Goal: Task Accomplishment & Management: Manage account settings

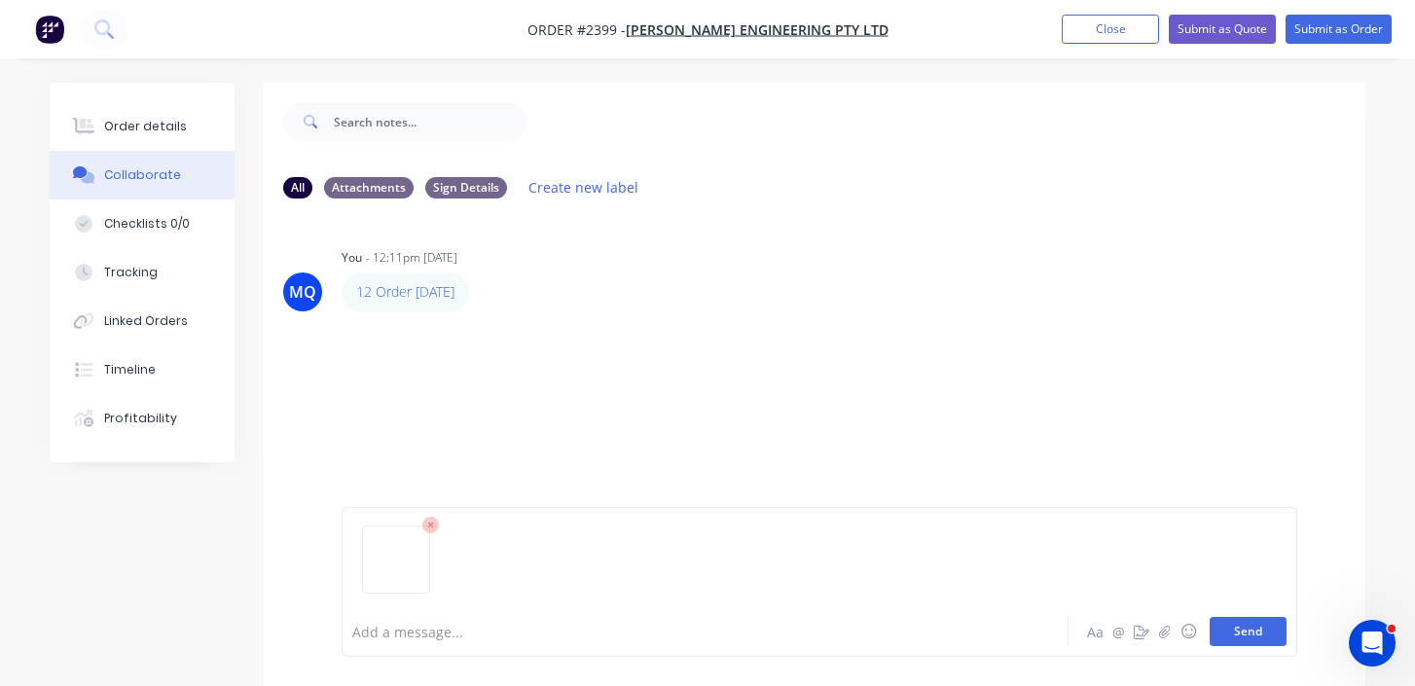
click at [1258, 632] on button "Send" at bounding box center [1247, 631] width 77 height 29
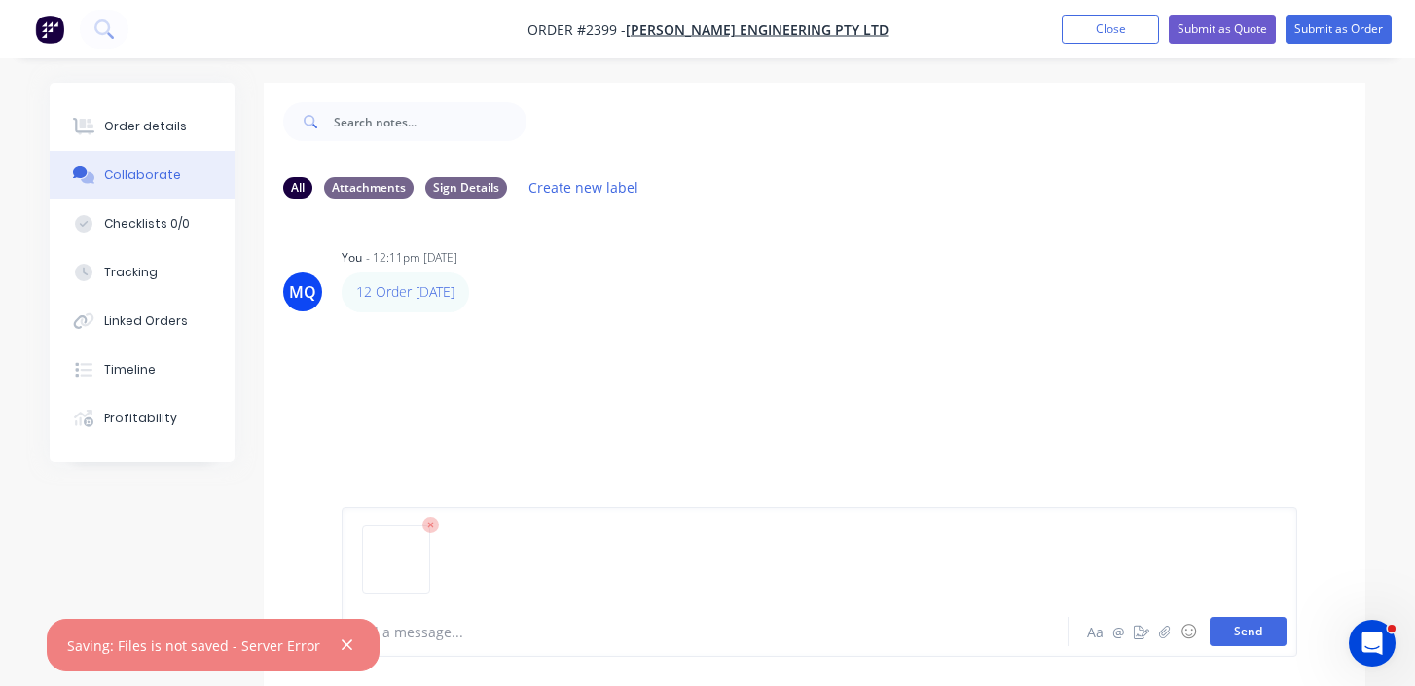
click at [1273, 630] on button "Send" at bounding box center [1247, 631] width 77 height 29
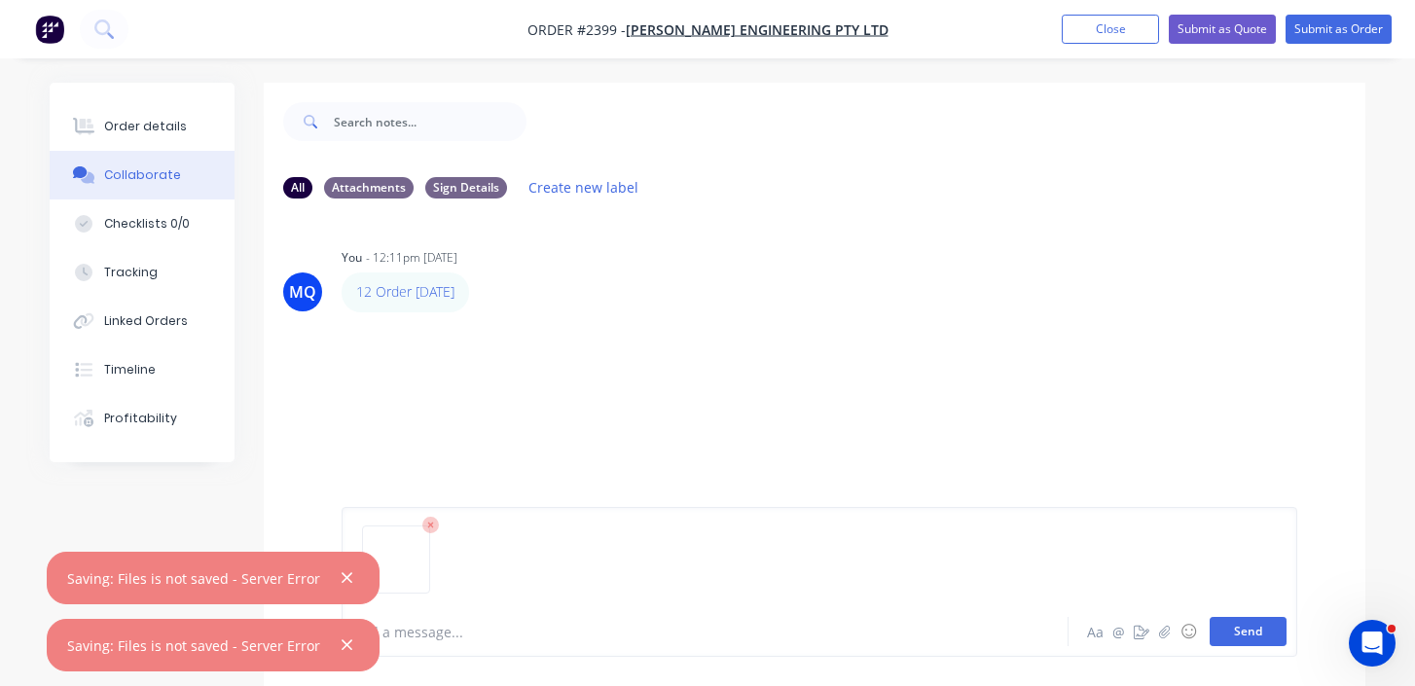
click at [1278, 627] on button "Send" at bounding box center [1247, 631] width 77 height 29
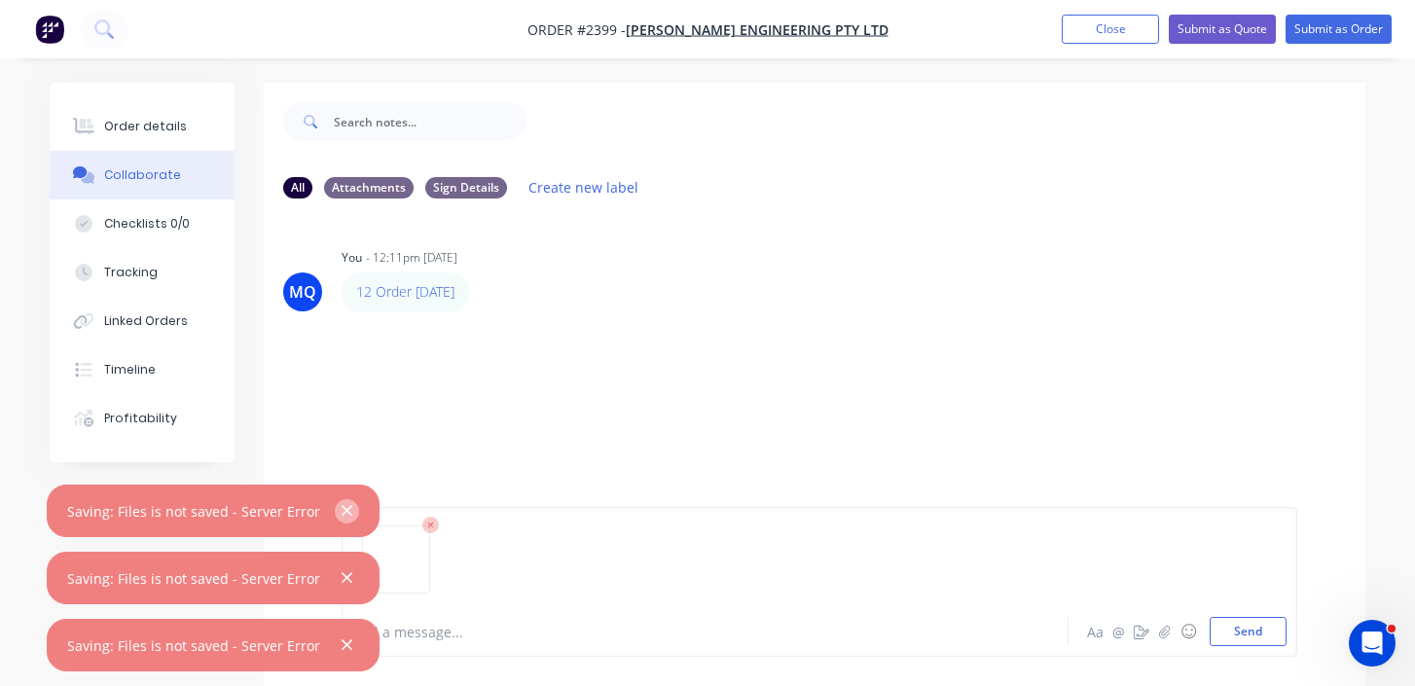
click at [340, 516] on icon "button" at bounding box center [346, 511] width 13 height 18
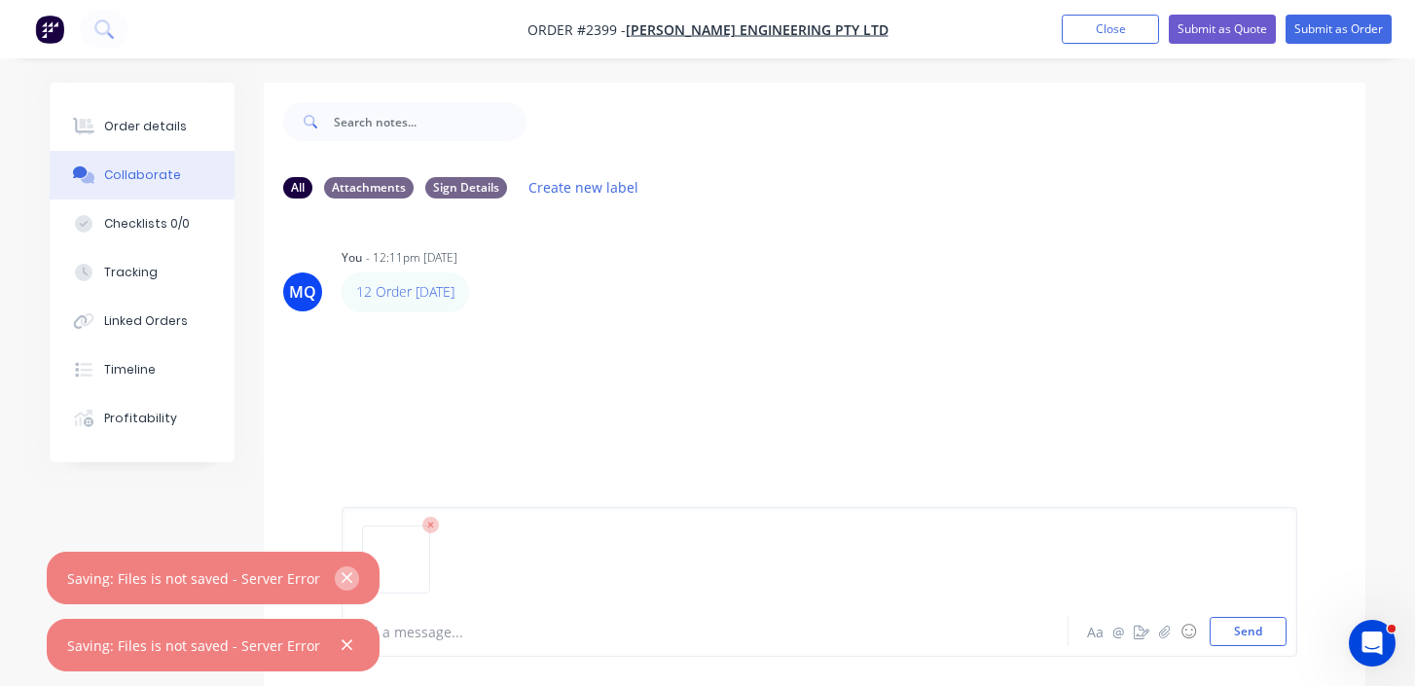
click at [340, 581] on icon "button" at bounding box center [346, 578] width 13 height 18
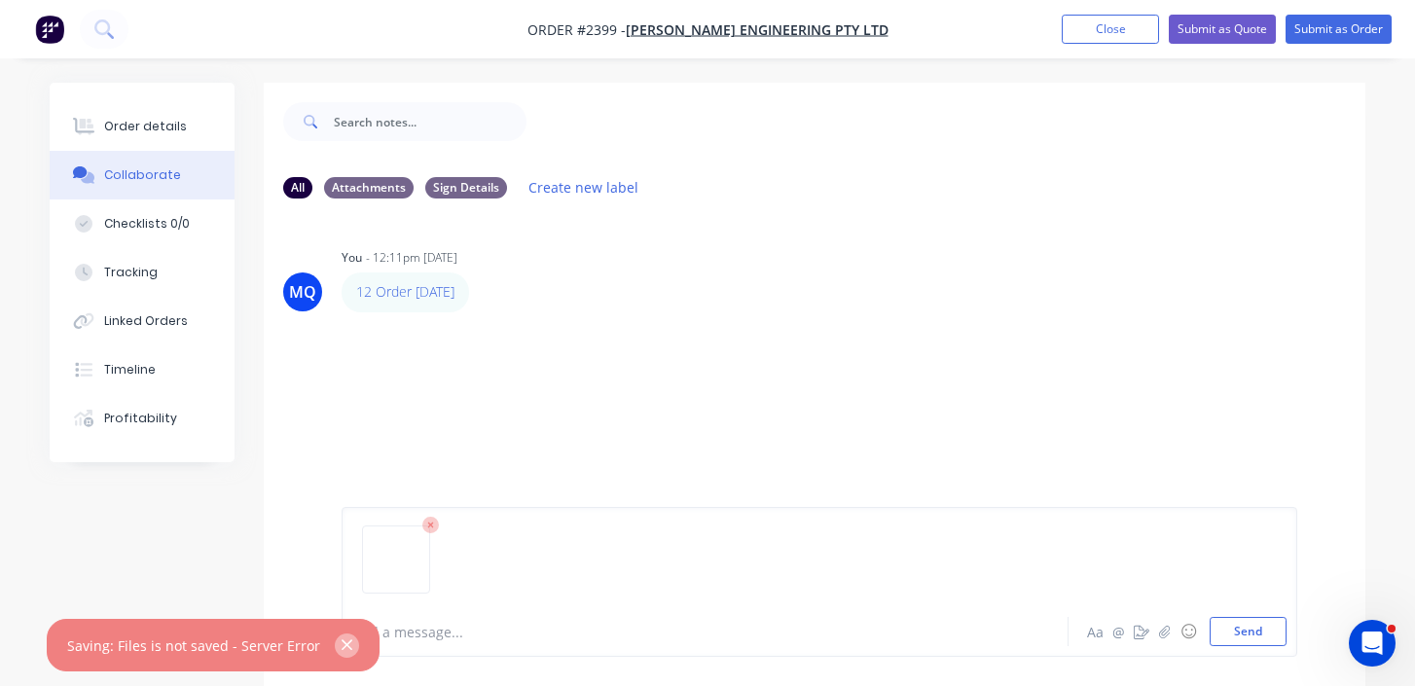
click at [340, 634] on button "button" at bounding box center [347, 645] width 24 height 24
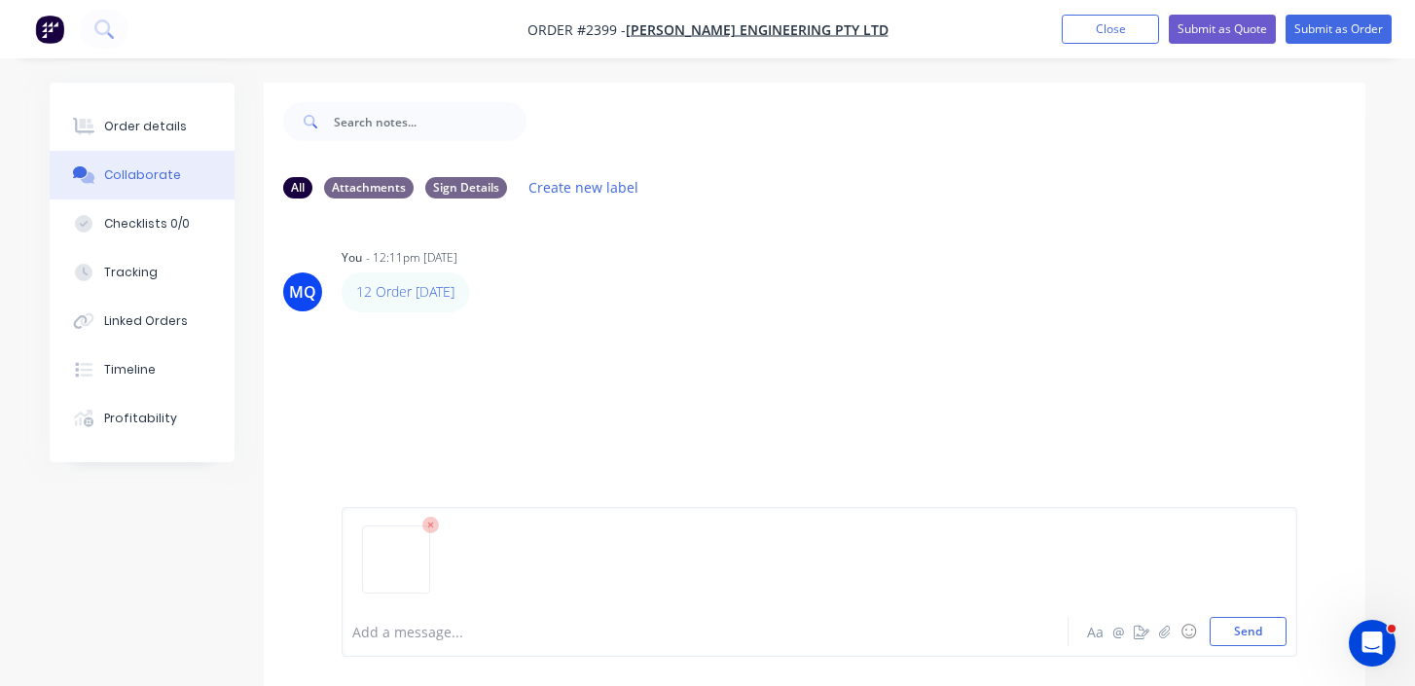
click at [431, 528] on icon at bounding box center [431, 526] width 18 height 18
click at [1159, 630] on icon "button" at bounding box center [1165, 632] width 12 height 14
click at [1161, 634] on icon "button" at bounding box center [1165, 632] width 12 height 14
click at [1169, 631] on icon "button" at bounding box center [1165, 632] width 12 height 14
click at [1242, 630] on button "Send" at bounding box center [1247, 631] width 77 height 29
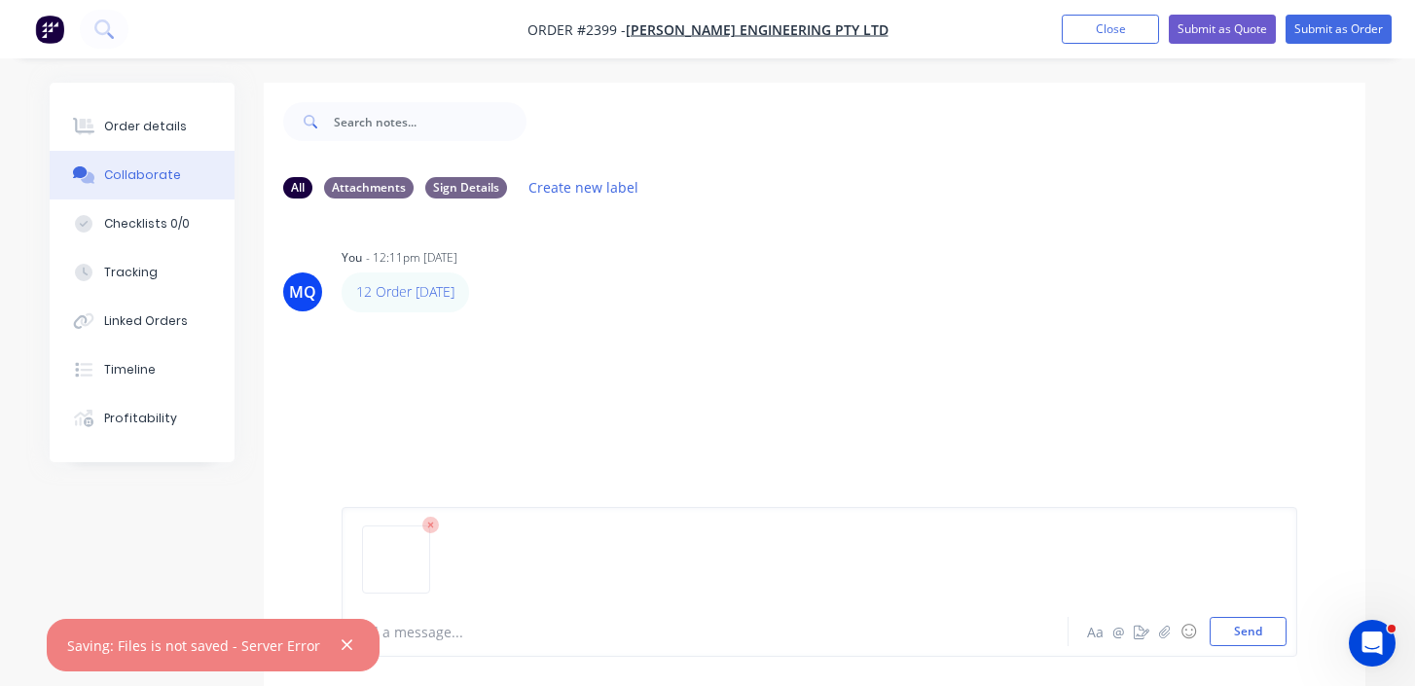
click at [432, 522] on icon at bounding box center [430, 525] width 6 height 6
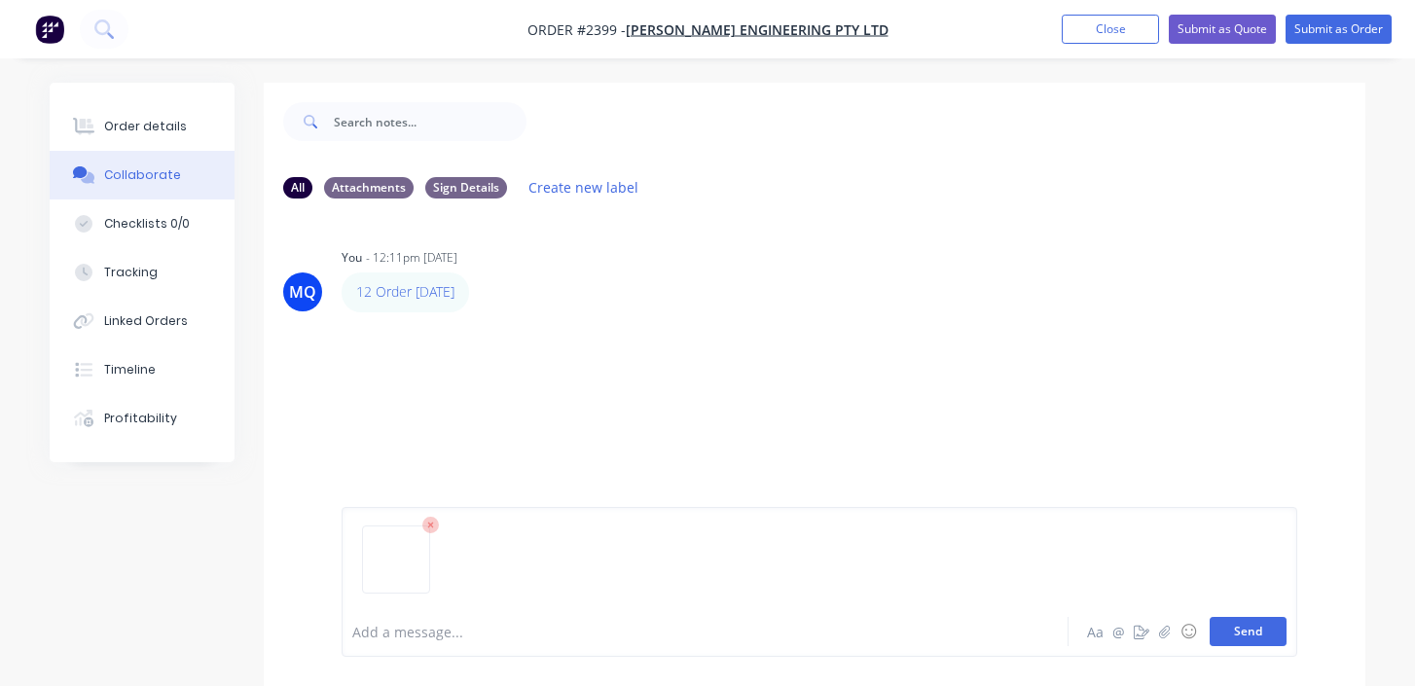
click at [1247, 632] on button "Send" at bounding box center [1247, 631] width 77 height 29
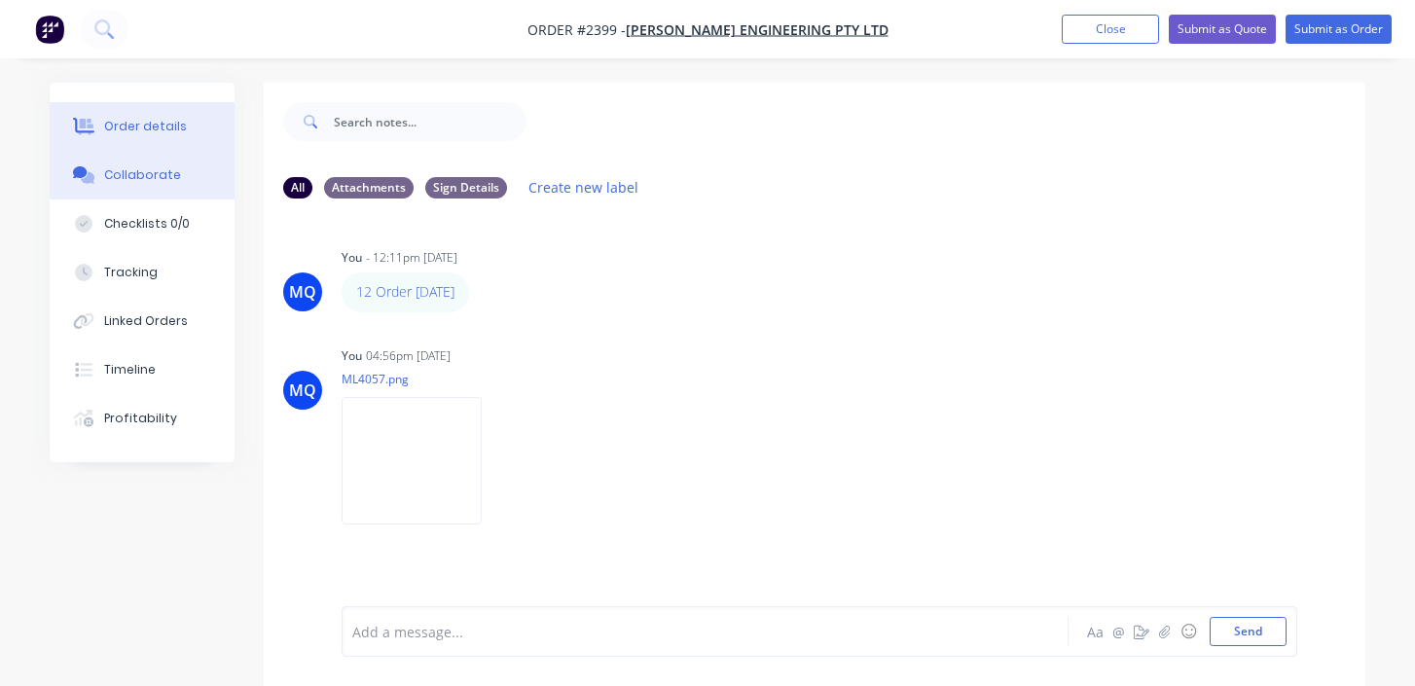
click at [129, 129] on div "Order details" at bounding box center [145, 127] width 83 height 18
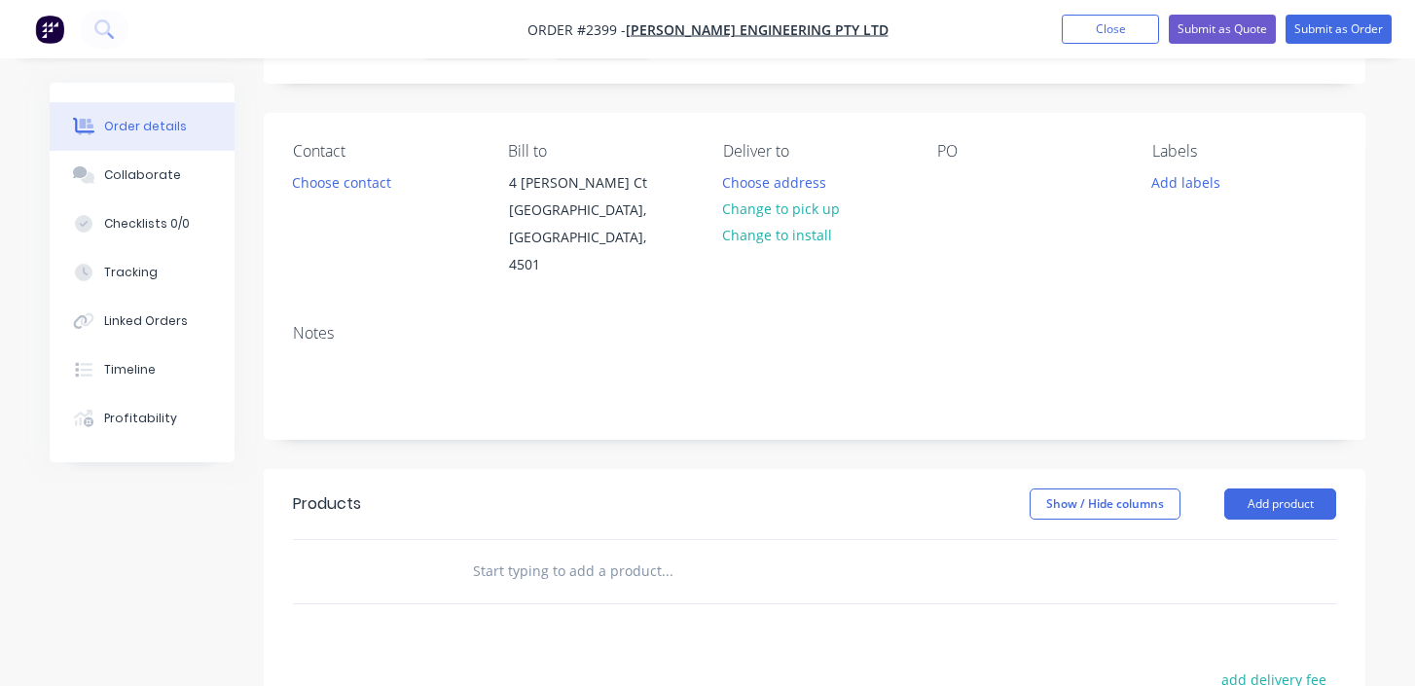
scroll to position [127, 0]
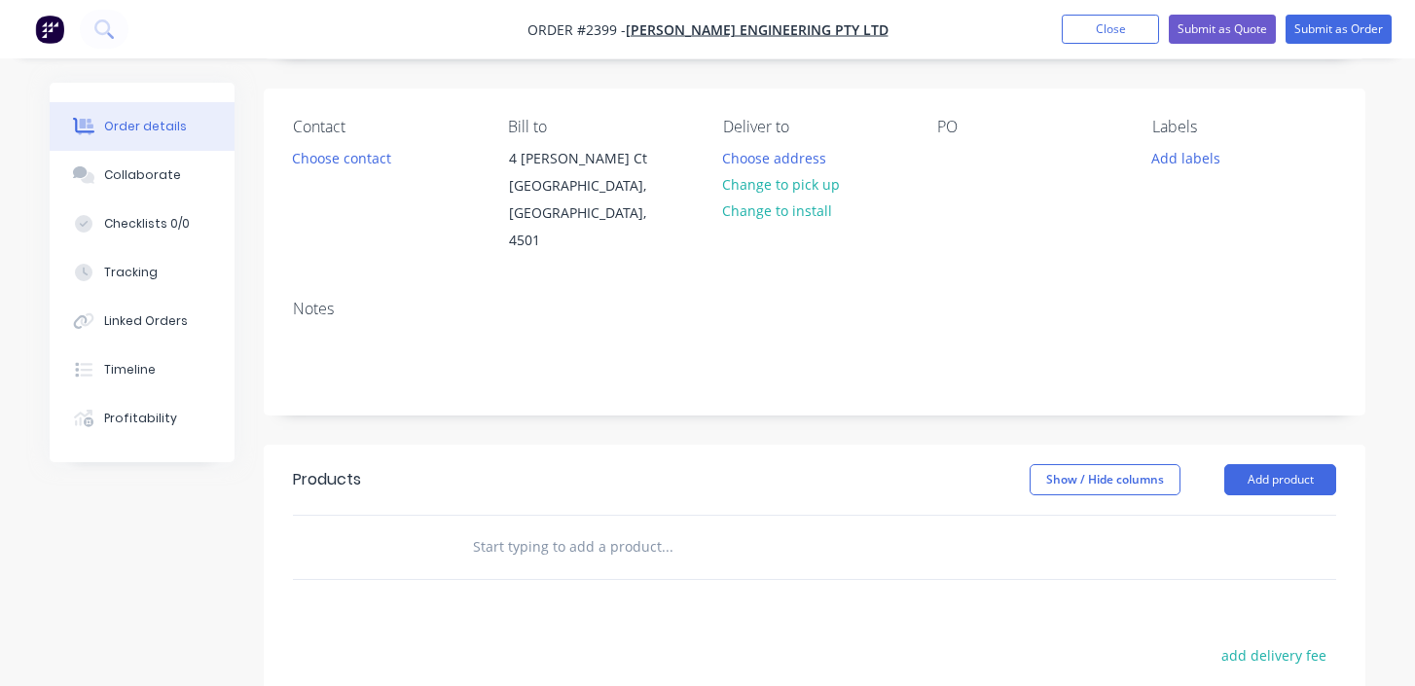
click at [526, 527] on input "text" at bounding box center [666, 546] width 389 height 39
paste input "[PERSON_NAME] - 40x3mm EA Angle Slotted - 2085"
type input "[PERSON_NAME] - 40x3mm EA Angle Slotted - 2085"
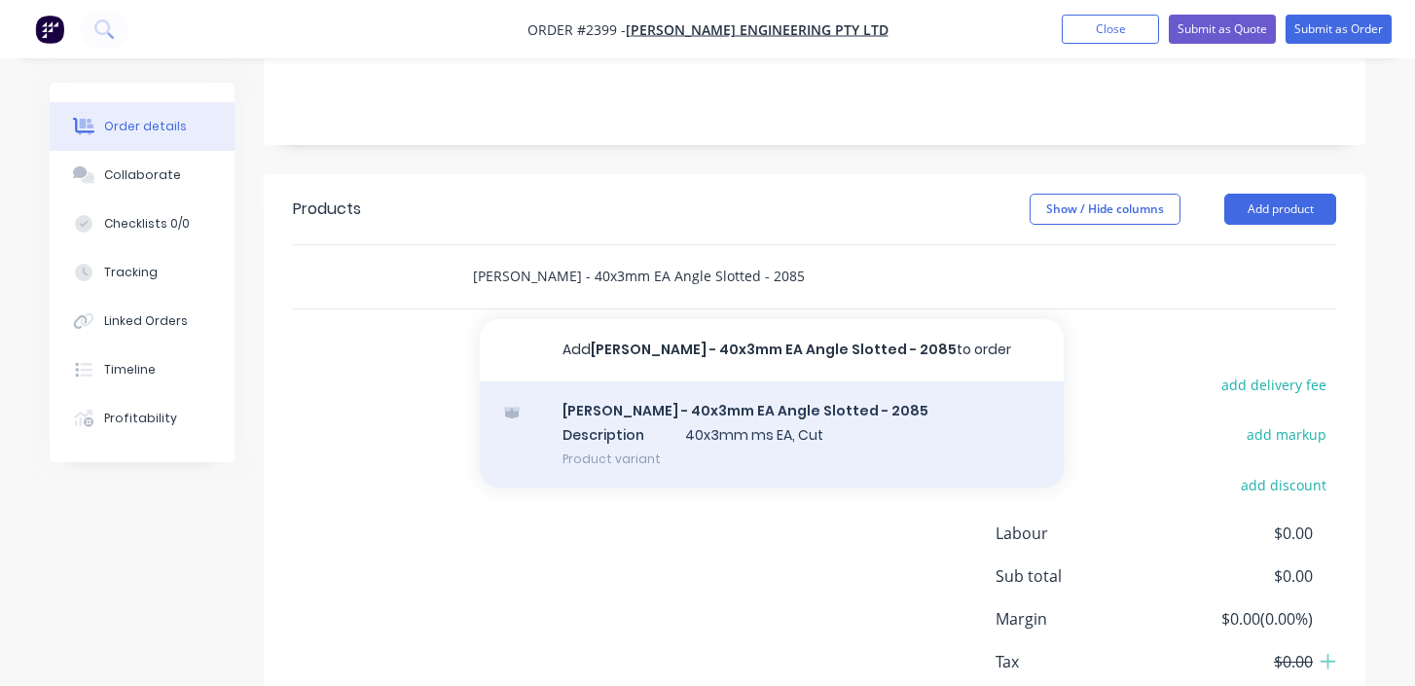
scroll to position [407, 0]
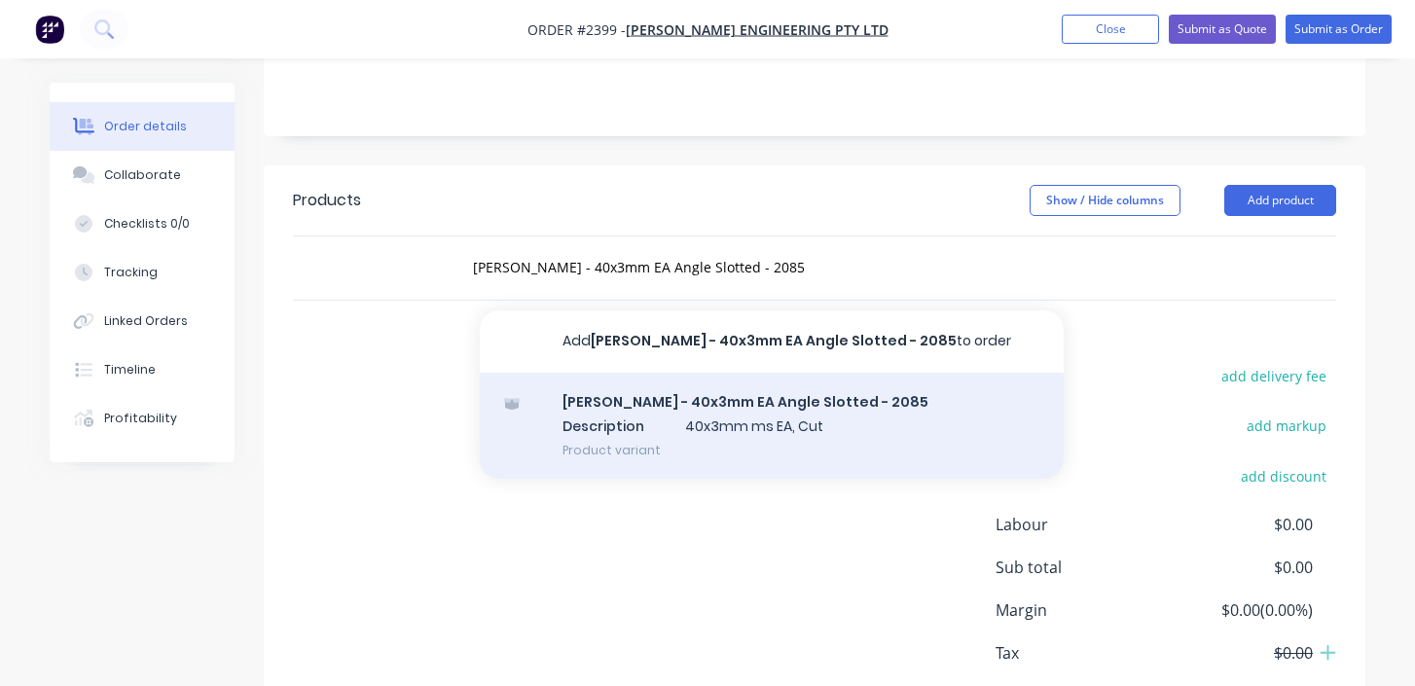
click at [666, 398] on div "[PERSON_NAME] - 40x3mm EA Angle Slotted - 2085 Description 40x3mm ms EA, Cut Pr…" at bounding box center [772, 426] width 584 height 107
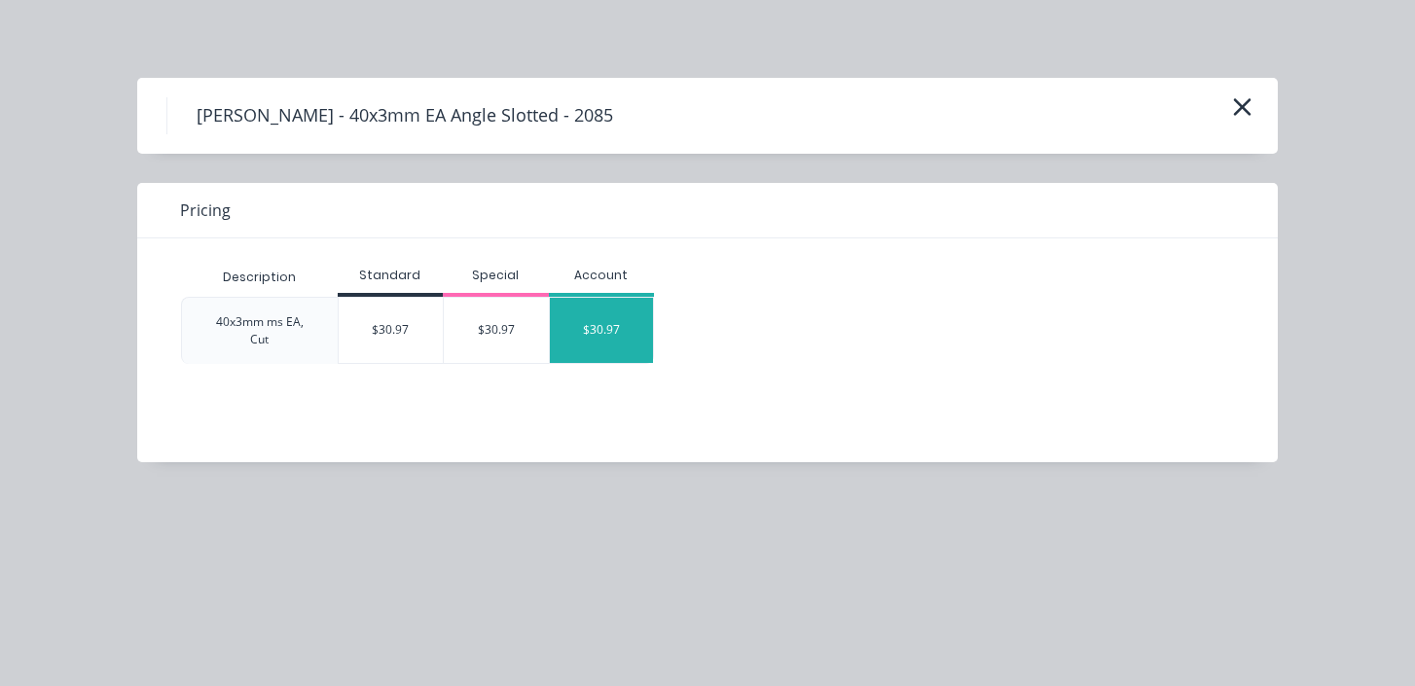
click at [585, 330] on div "$30.97" at bounding box center [602, 330] width 104 height 65
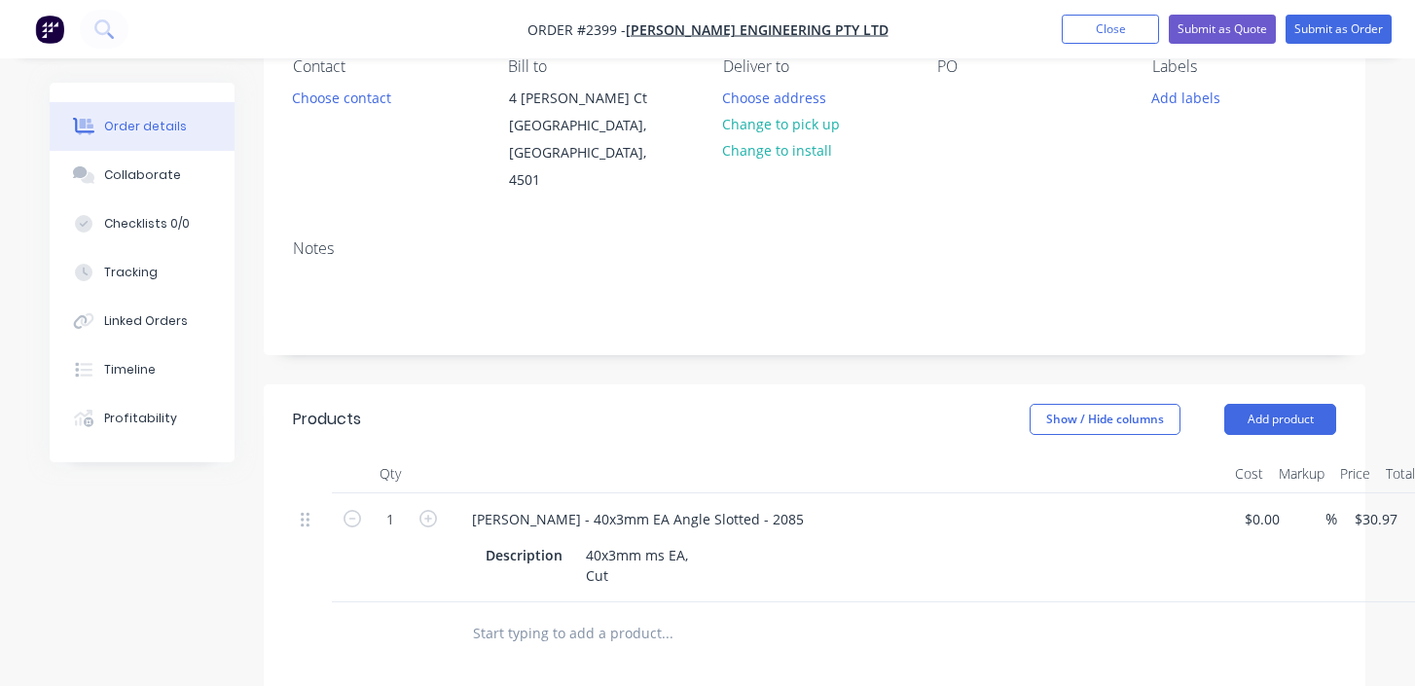
scroll to position [184, 0]
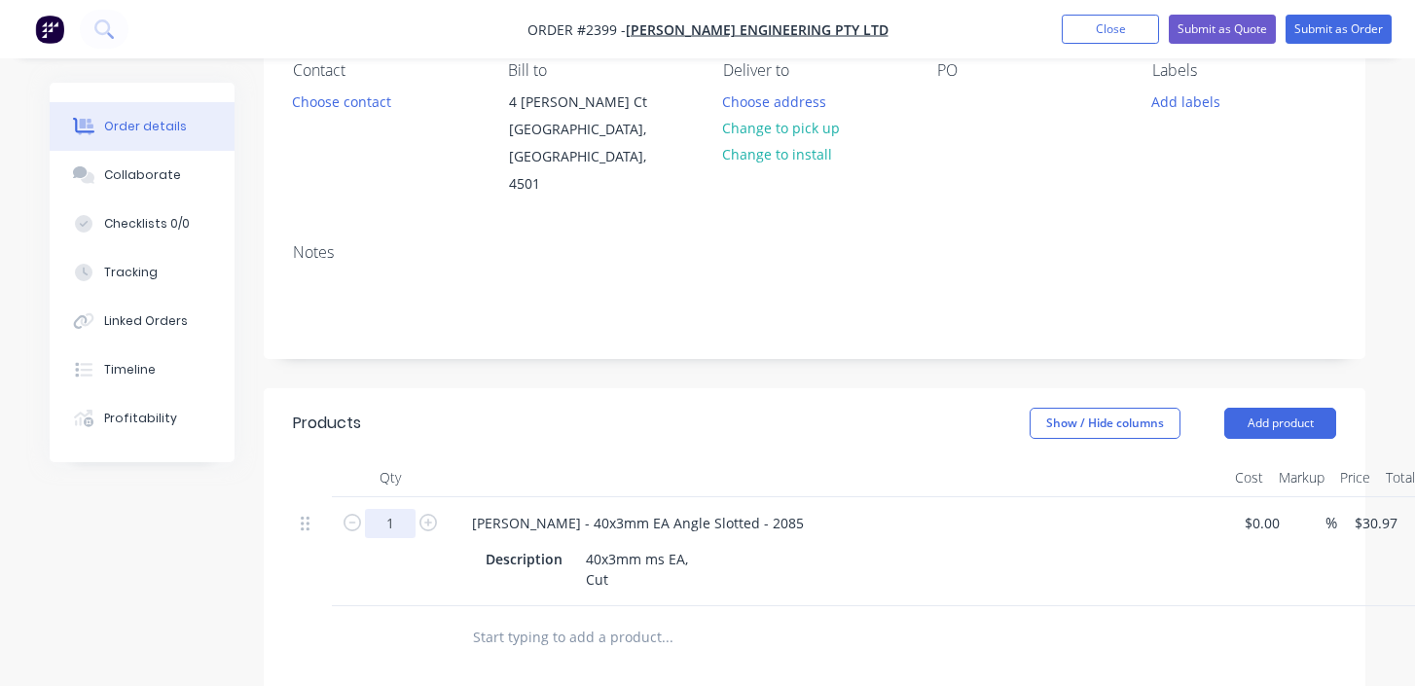
click at [380, 509] on input "1" at bounding box center [390, 523] width 51 height 29
type input "30"
type input "$929.10"
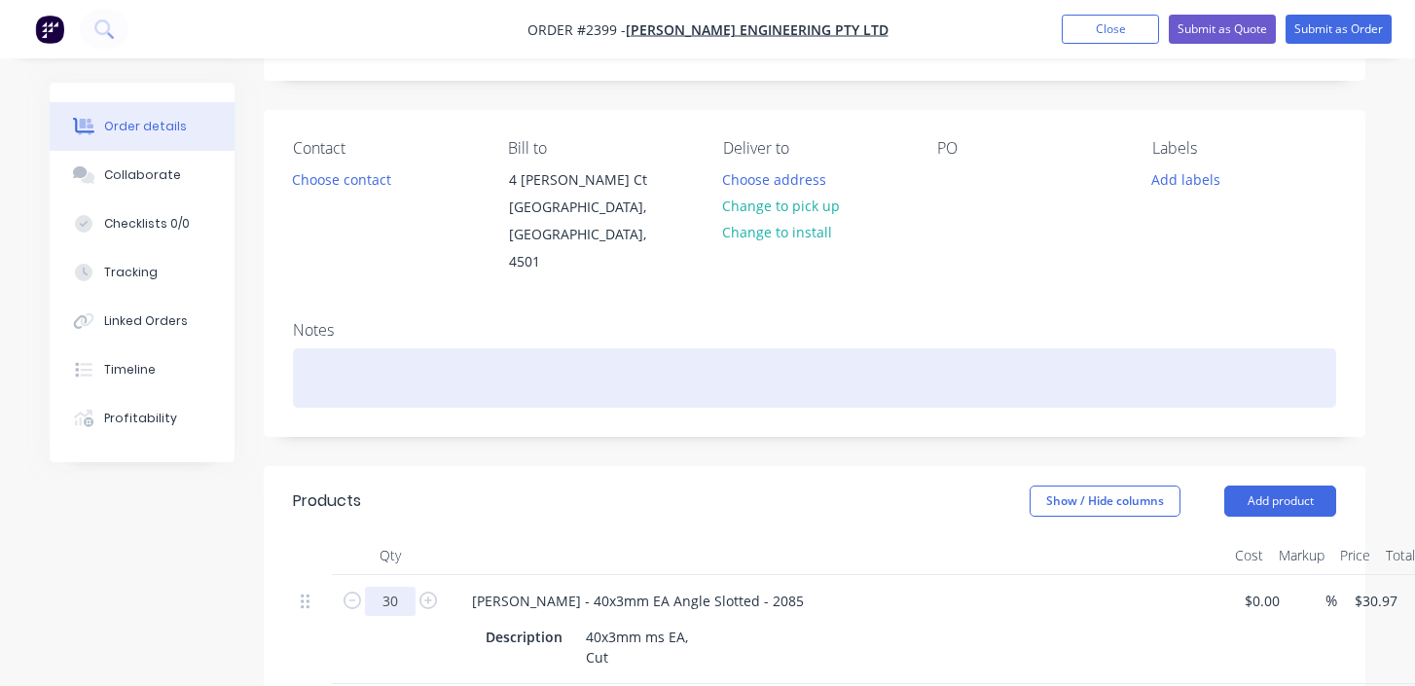
scroll to position [0, 0]
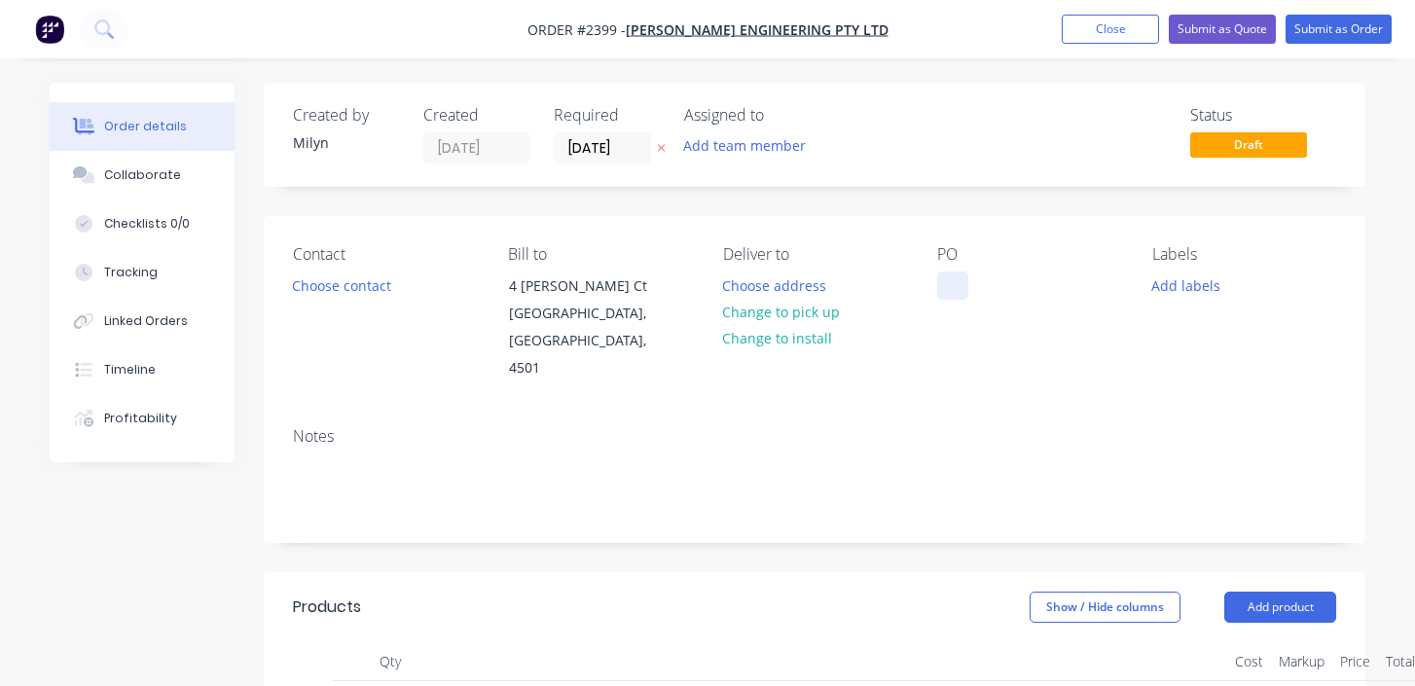
click at [948, 274] on div at bounding box center [952, 285] width 31 height 28
paste div
click at [970, 289] on div "12 Order [DATE]" at bounding box center [1005, 285] width 136 height 28
click at [1178, 283] on button "Add labels" at bounding box center [1186, 284] width 90 height 26
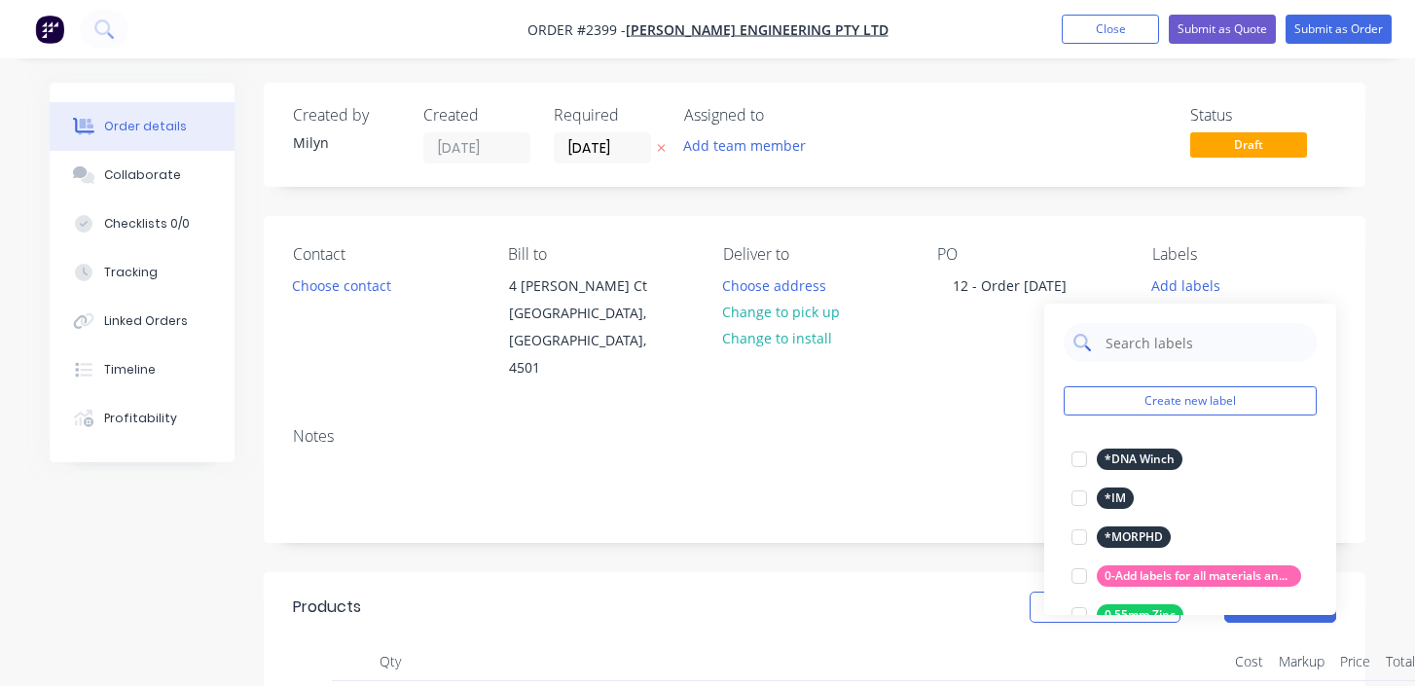
click at [1139, 351] on input "text" at bounding box center [1204, 342] width 203 height 39
type input "cut"
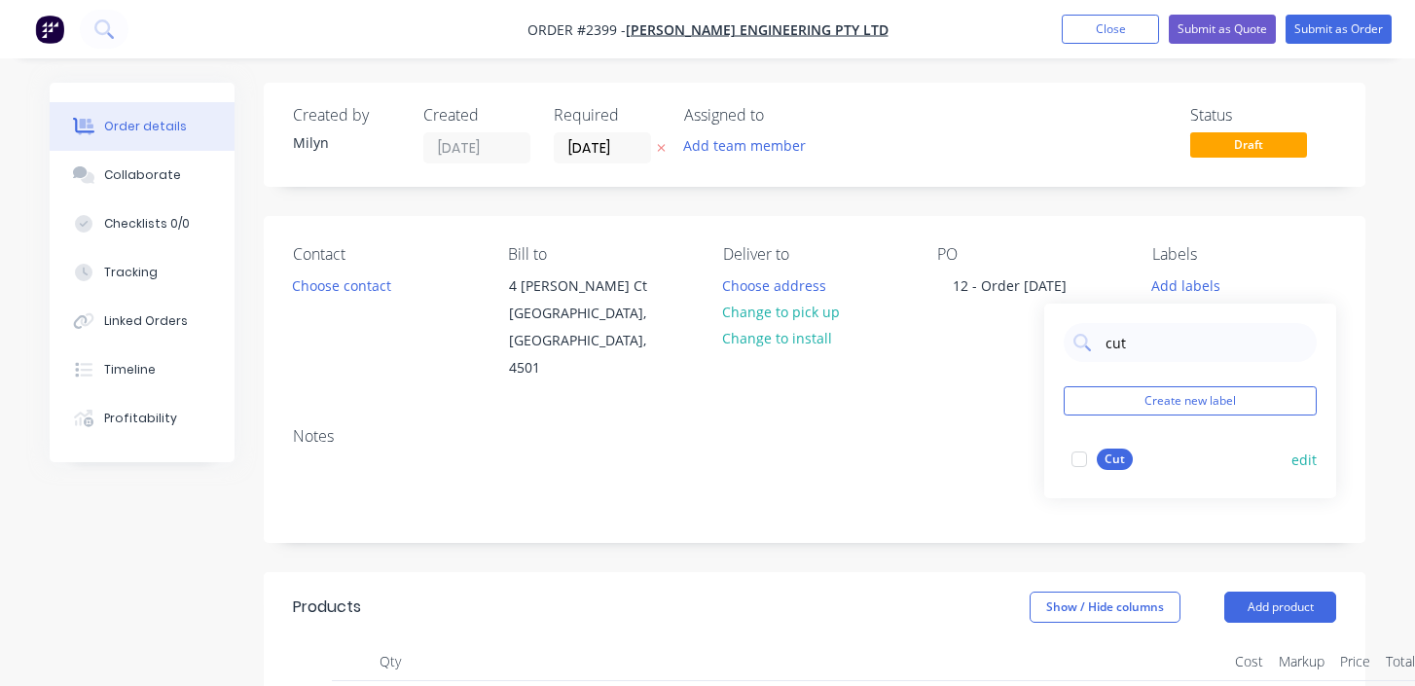
click at [1079, 451] on div at bounding box center [1078, 459] width 39 height 39
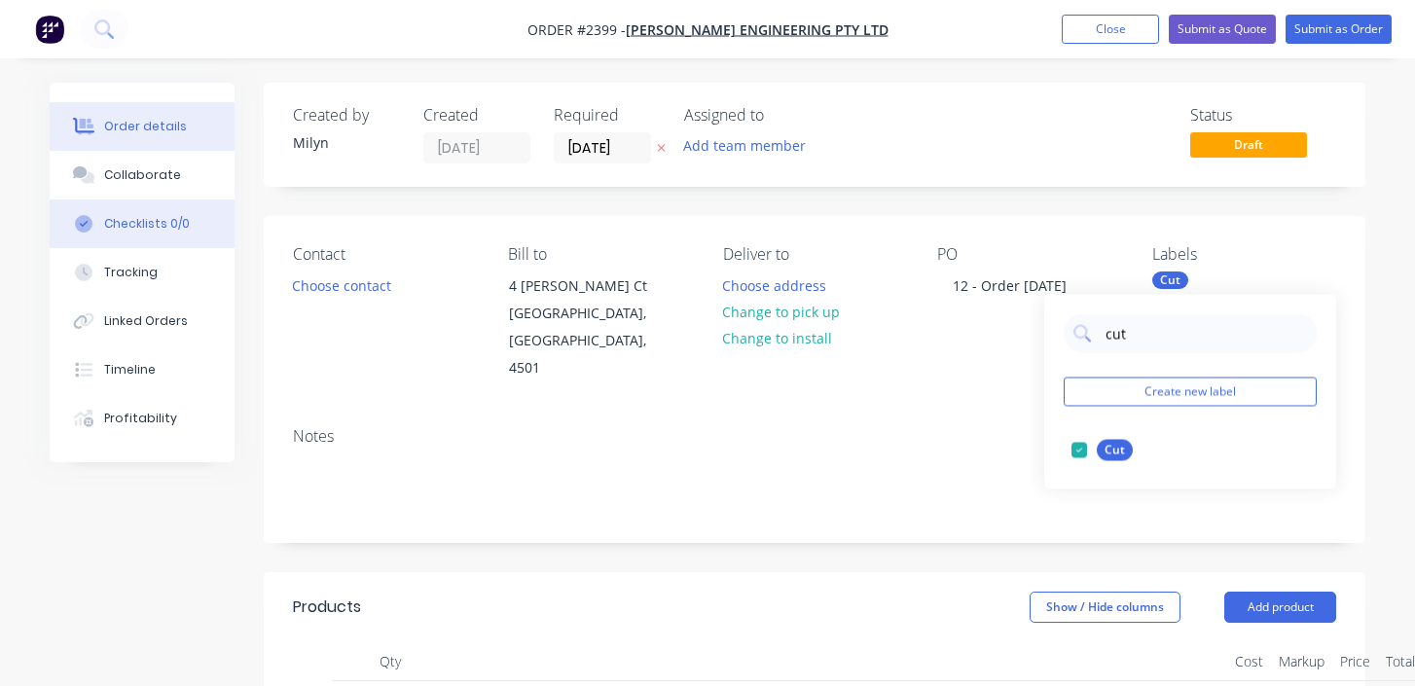
click at [148, 218] on div "Checklists 0/0" at bounding box center [147, 224] width 86 height 18
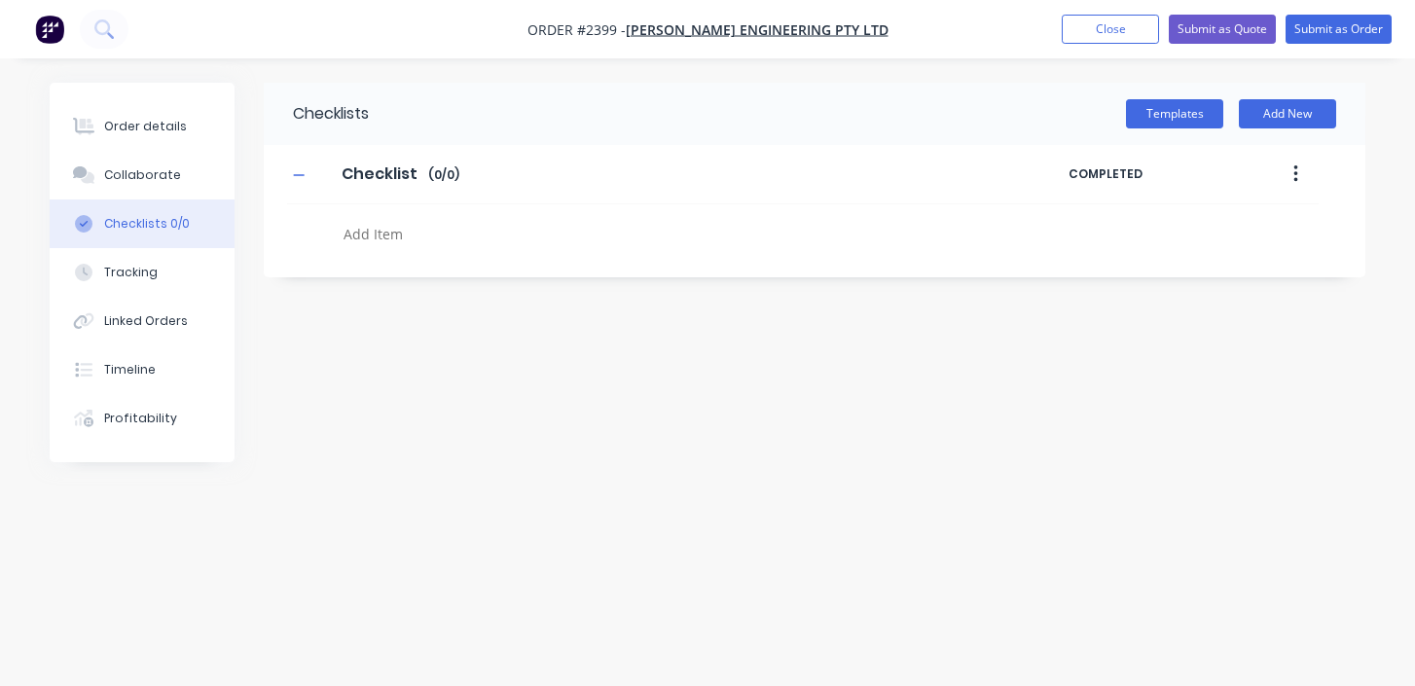
click at [418, 229] on textarea at bounding box center [658, 234] width 644 height 28
type textarea "x"
type textarea "C"
type textarea "x"
type textarea "Cu"
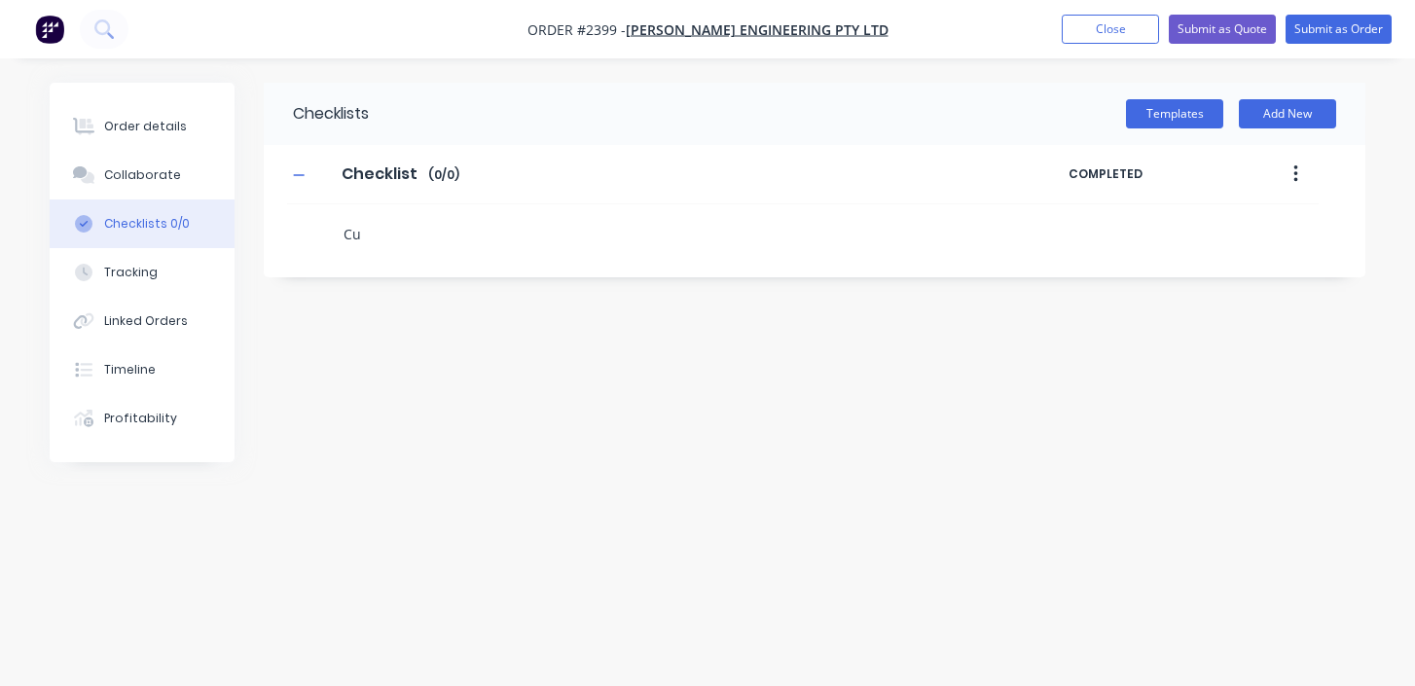
type textarea "x"
type textarea "Cut"
type textarea "x"
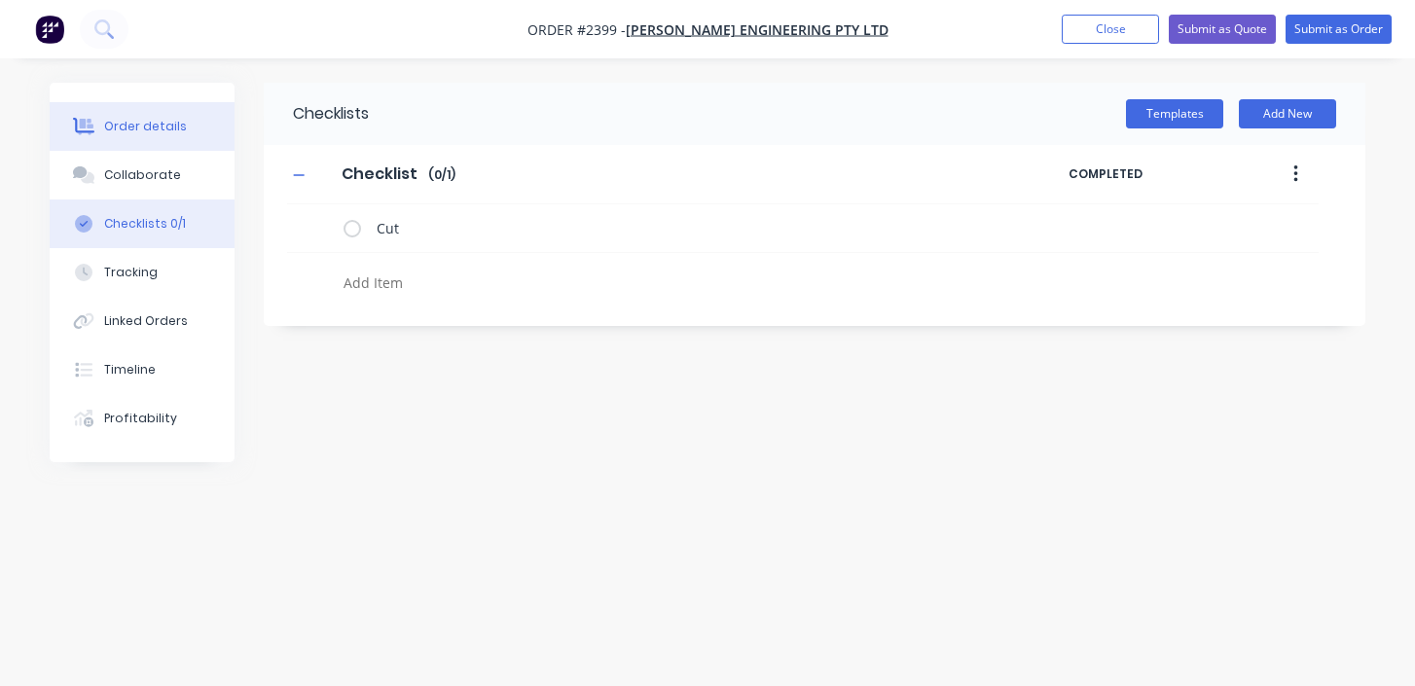
type textarea "x"
click at [159, 114] on button "Order details" at bounding box center [142, 126] width 185 height 49
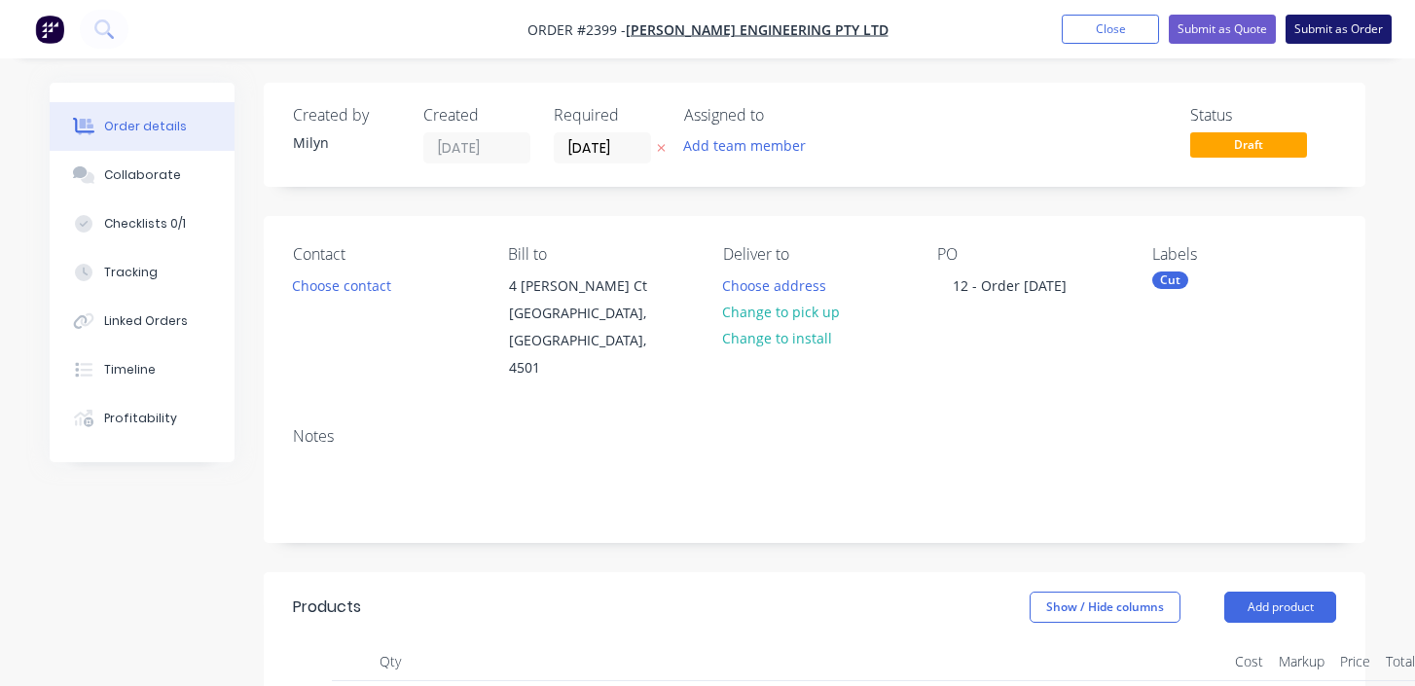
click at [1330, 41] on button "Submit as Order" at bounding box center [1338, 29] width 106 height 29
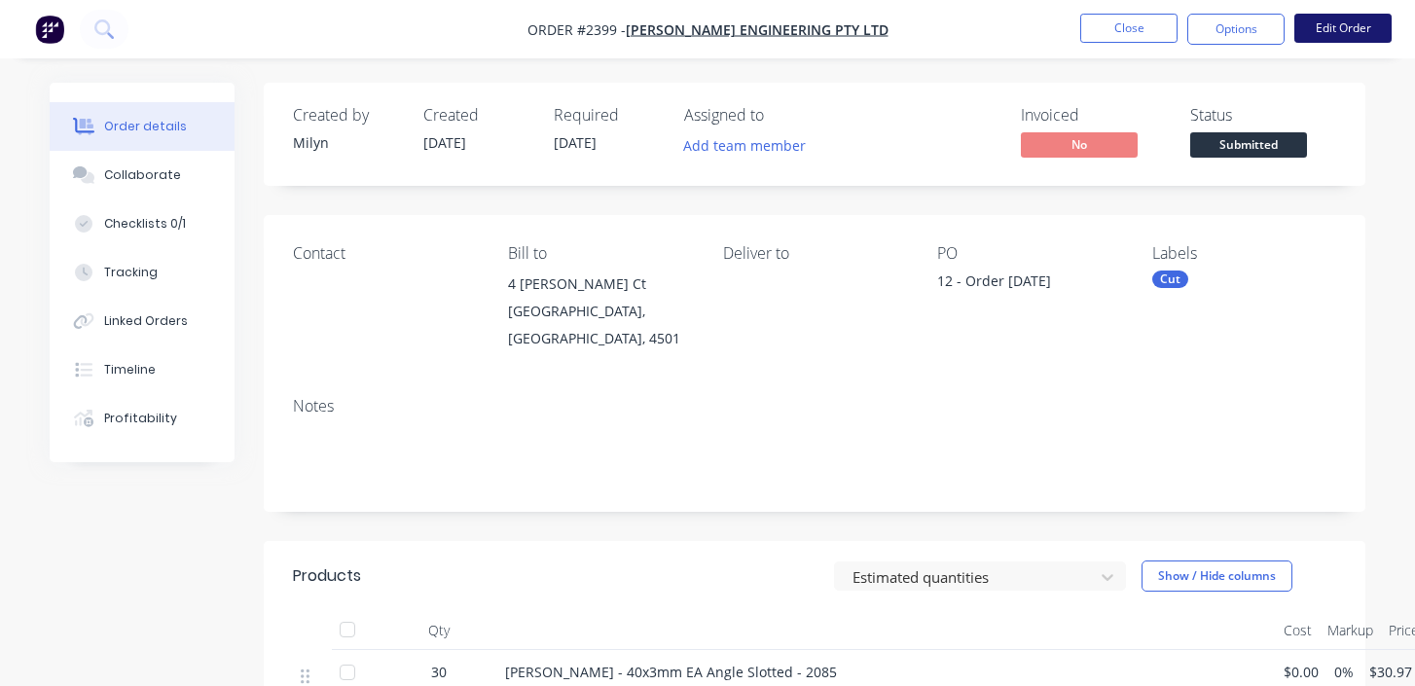
click at [1333, 28] on button "Edit Order" at bounding box center [1342, 28] width 97 height 29
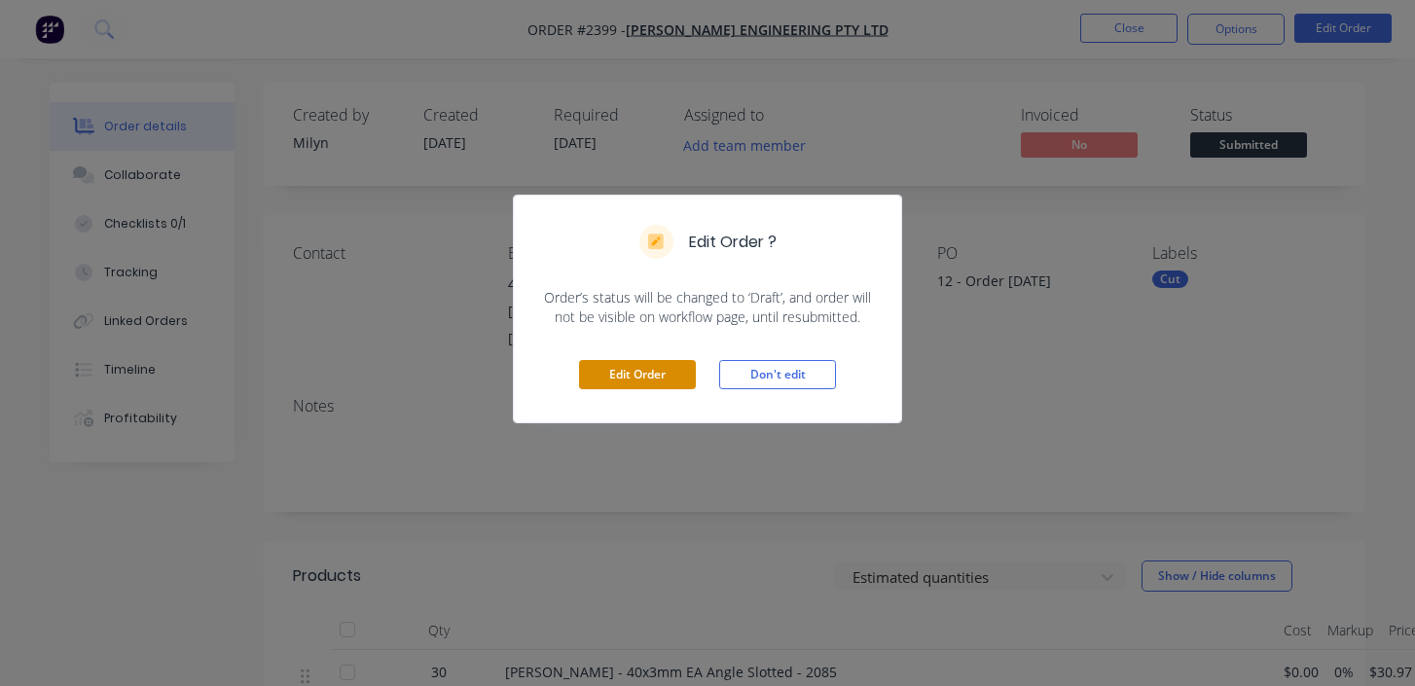
click at [634, 376] on button "Edit Order" at bounding box center [637, 374] width 117 height 29
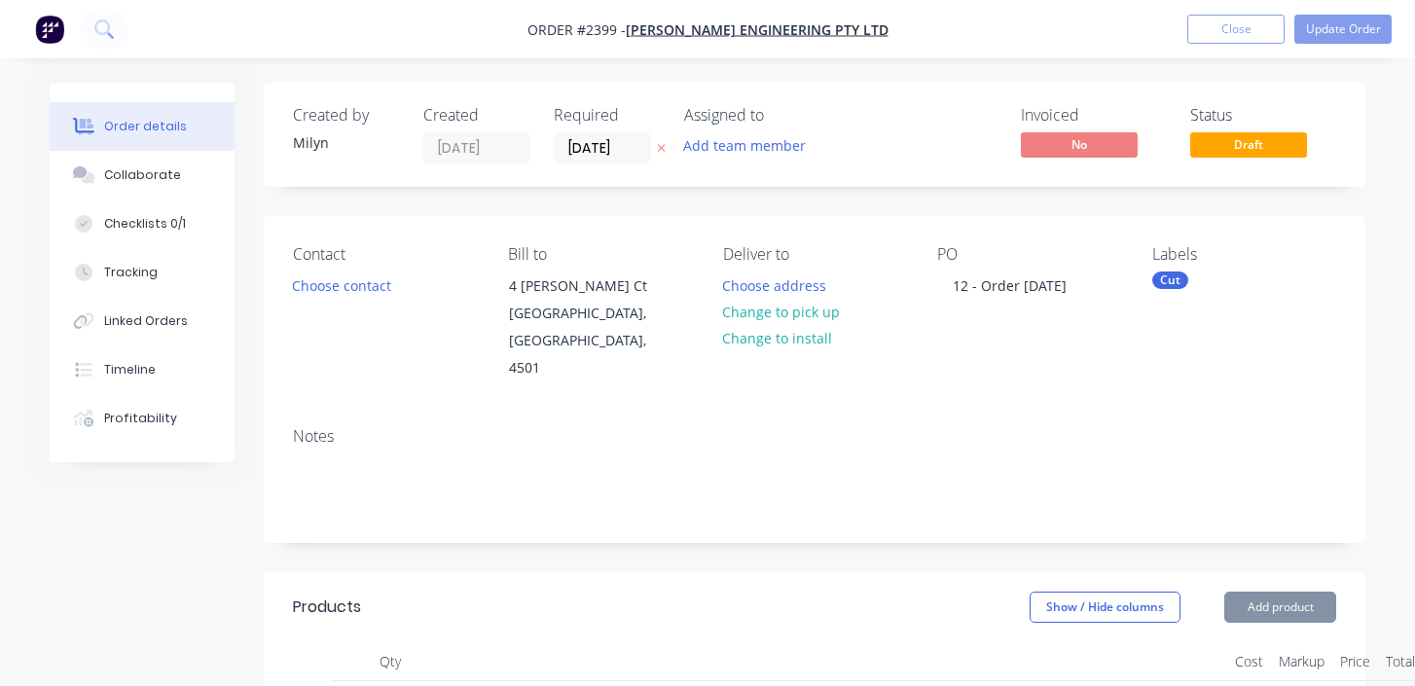
click at [624, 133] on label "[DATE]" at bounding box center [602, 147] width 97 height 31
click at [624, 133] on input "[DATE]" at bounding box center [602, 147] width 95 height 29
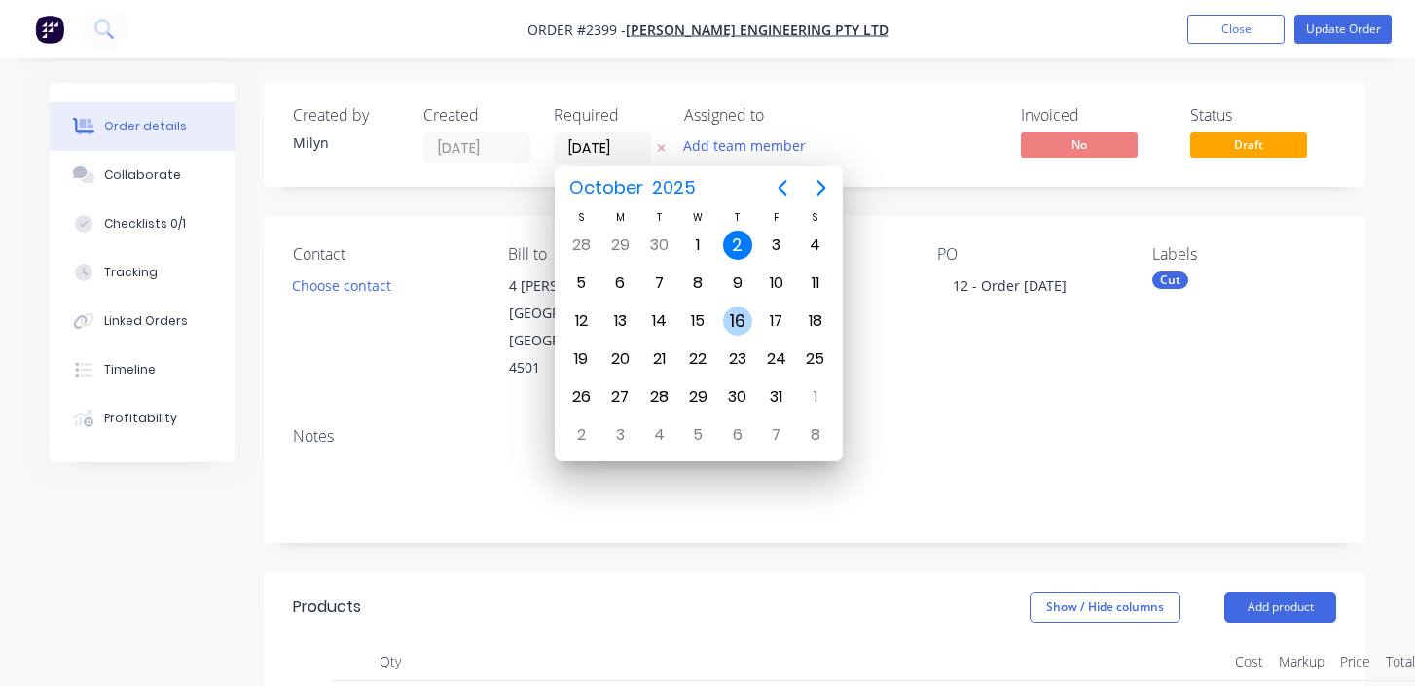
click at [728, 315] on div "16" at bounding box center [737, 320] width 29 height 29
type input "[DATE]"
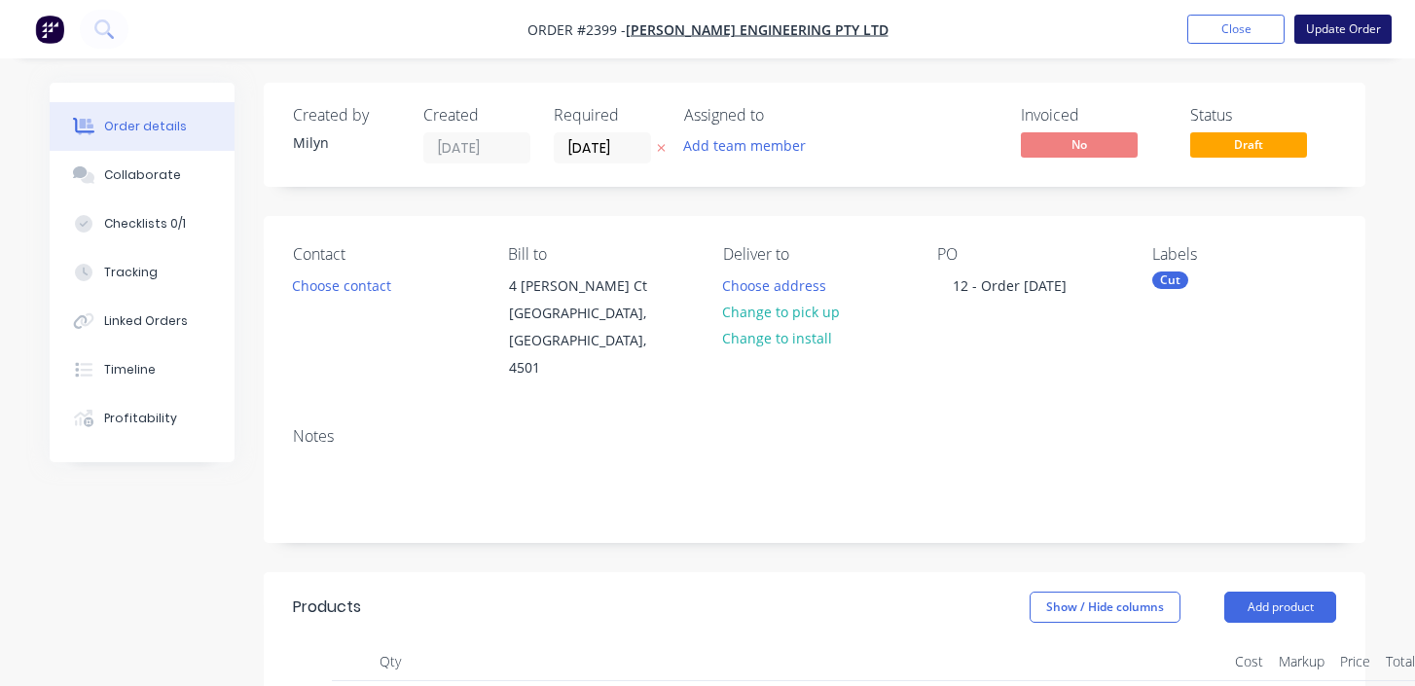
click at [1361, 24] on button "Update Order" at bounding box center [1342, 29] width 97 height 29
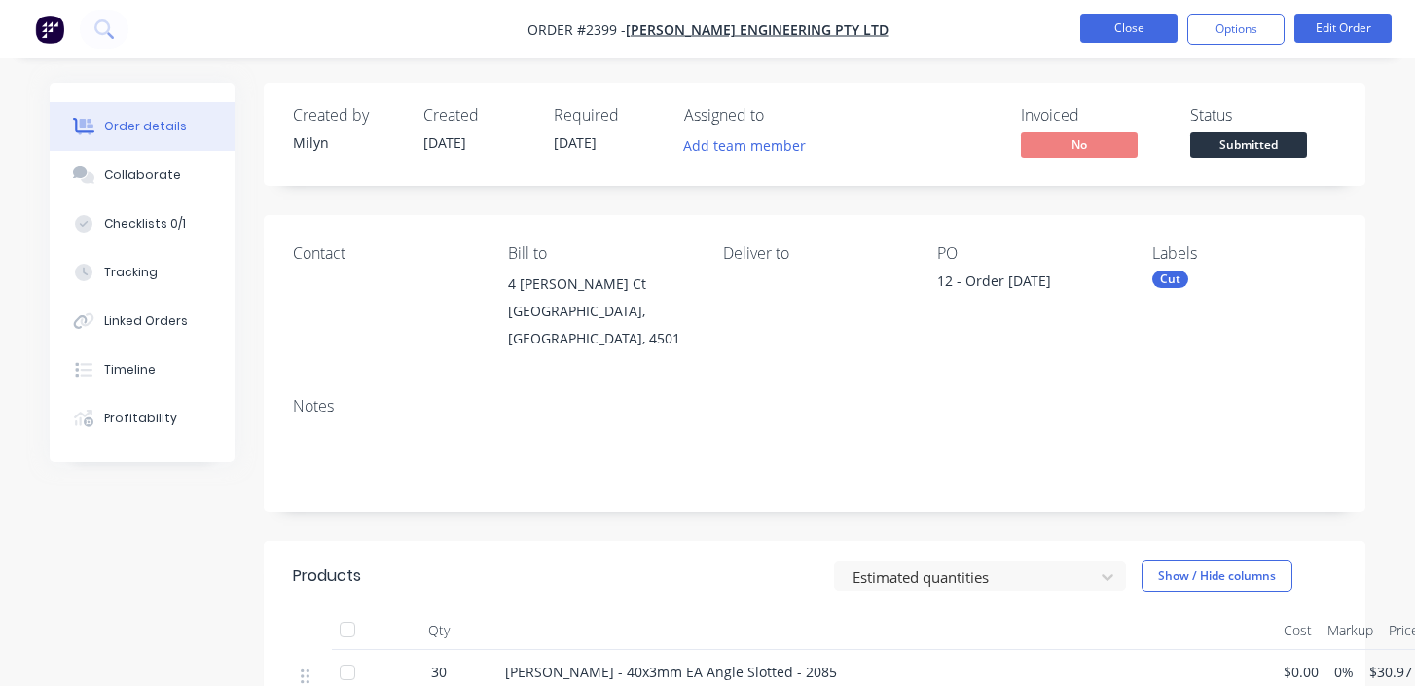
click at [1130, 22] on button "Close" at bounding box center [1128, 28] width 97 height 29
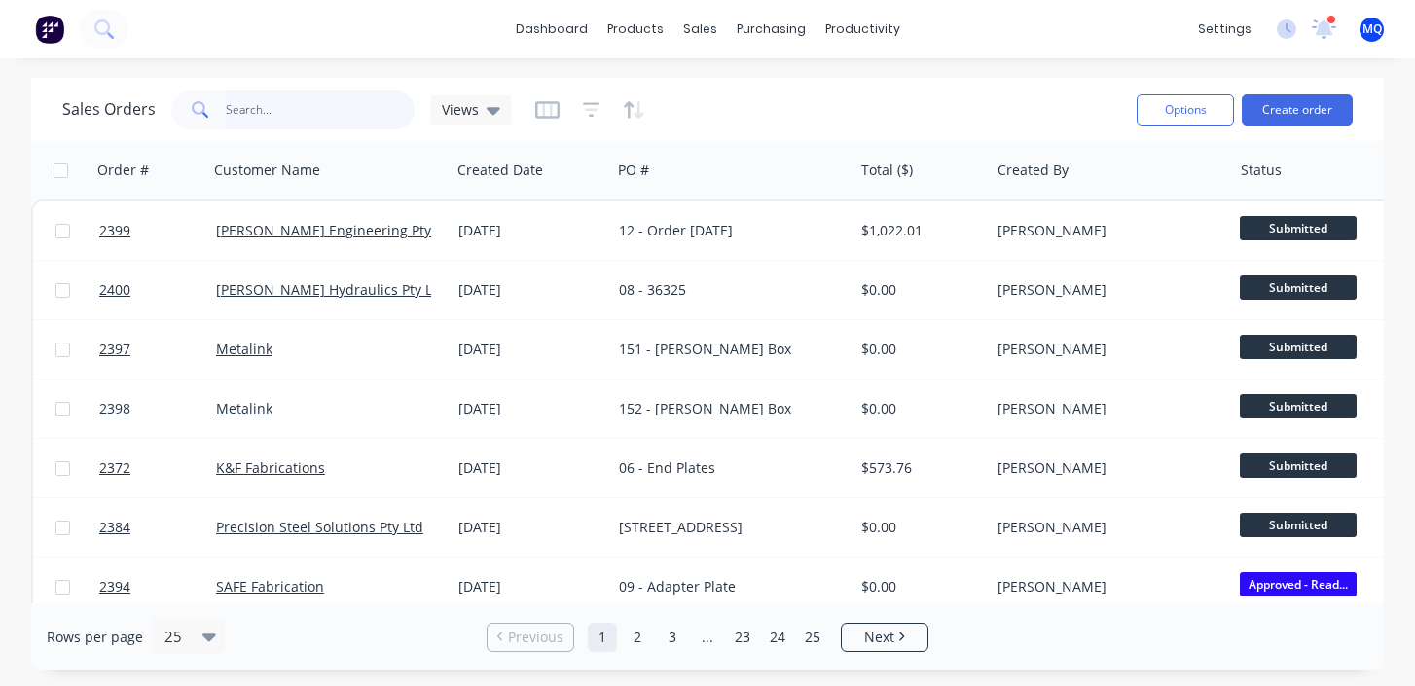
click at [301, 94] on input "text" at bounding box center [321, 109] width 190 height 39
type input "[PERSON_NAME]"
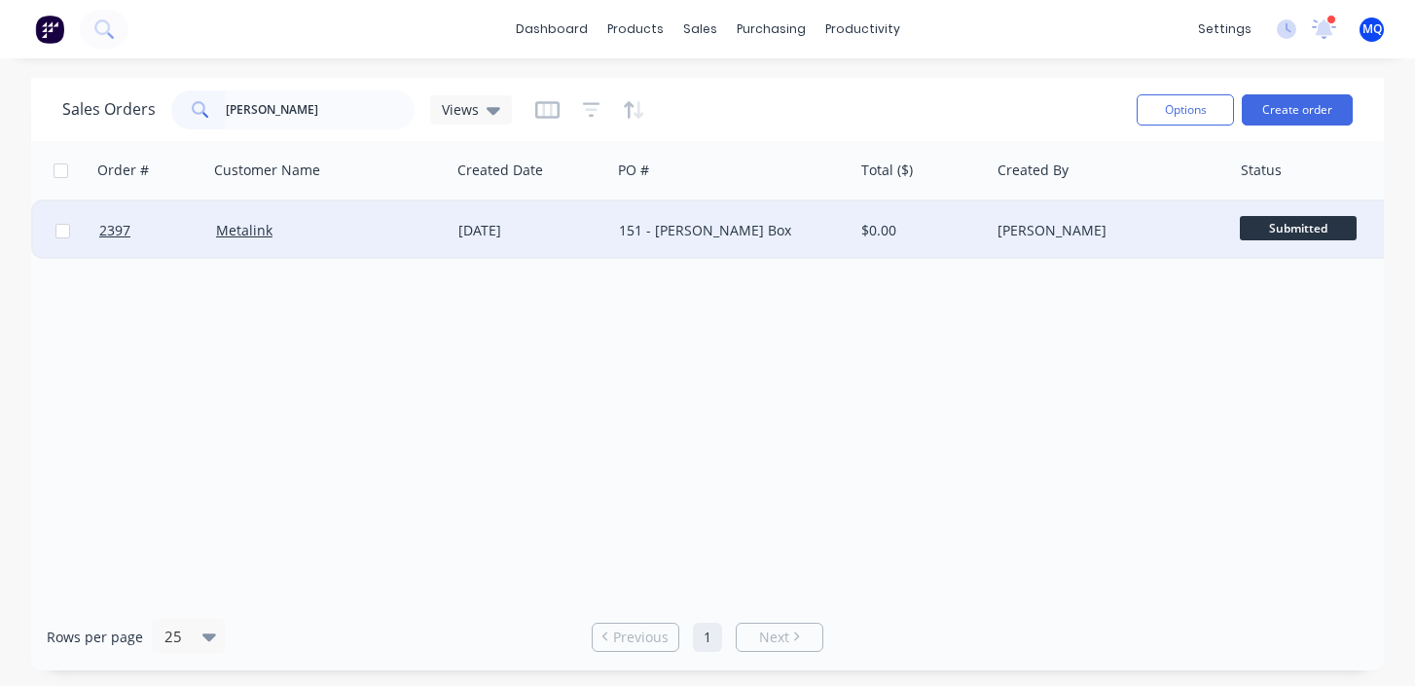
click at [395, 208] on div "Metalink" at bounding box center [329, 230] width 242 height 58
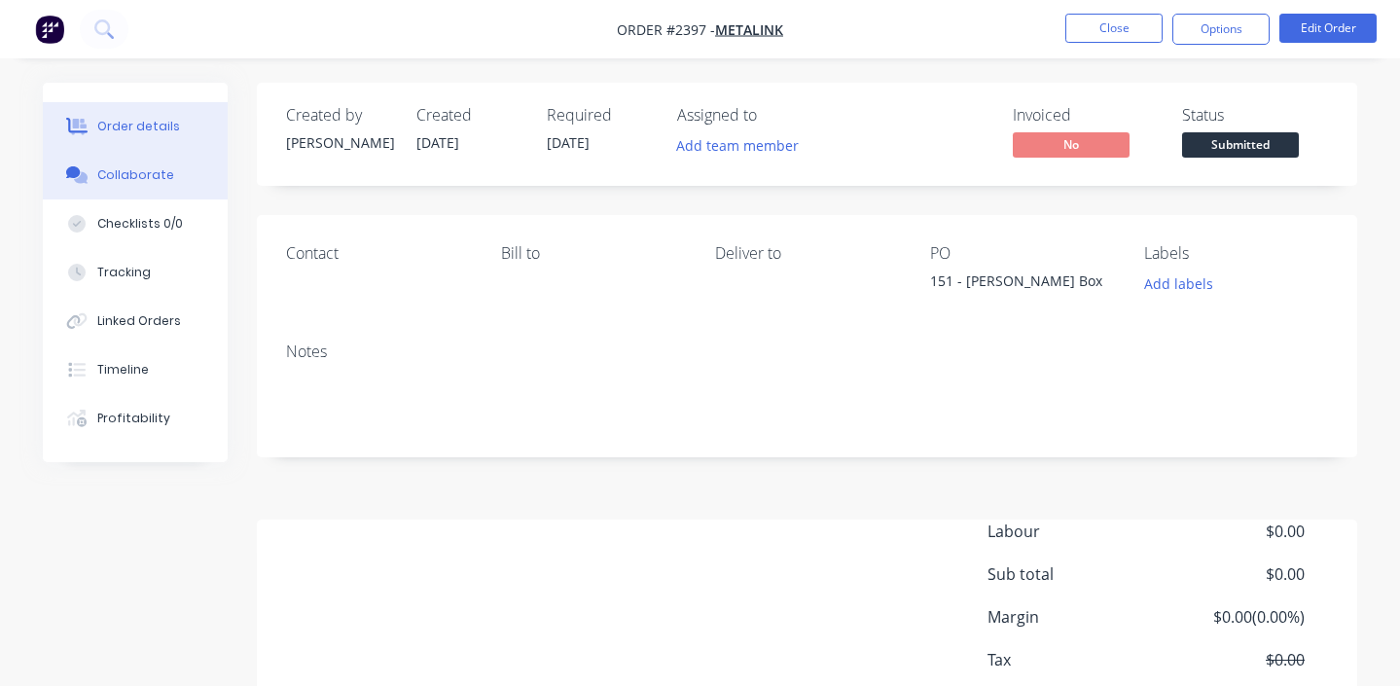
click at [197, 191] on button "Collaborate" at bounding box center [135, 175] width 185 height 49
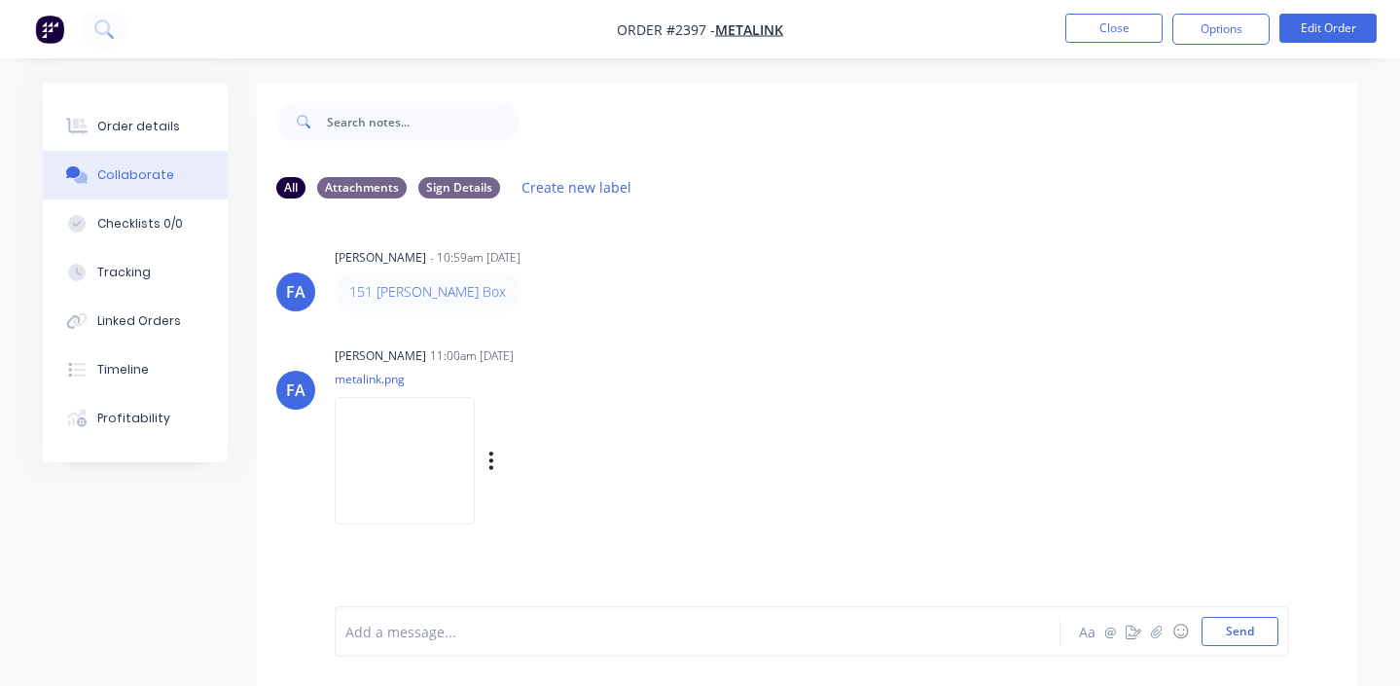
click at [469, 463] on img at bounding box center [405, 460] width 140 height 127
click at [1110, 27] on button "Close" at bounding box center [1113, 28] width 97 height 29
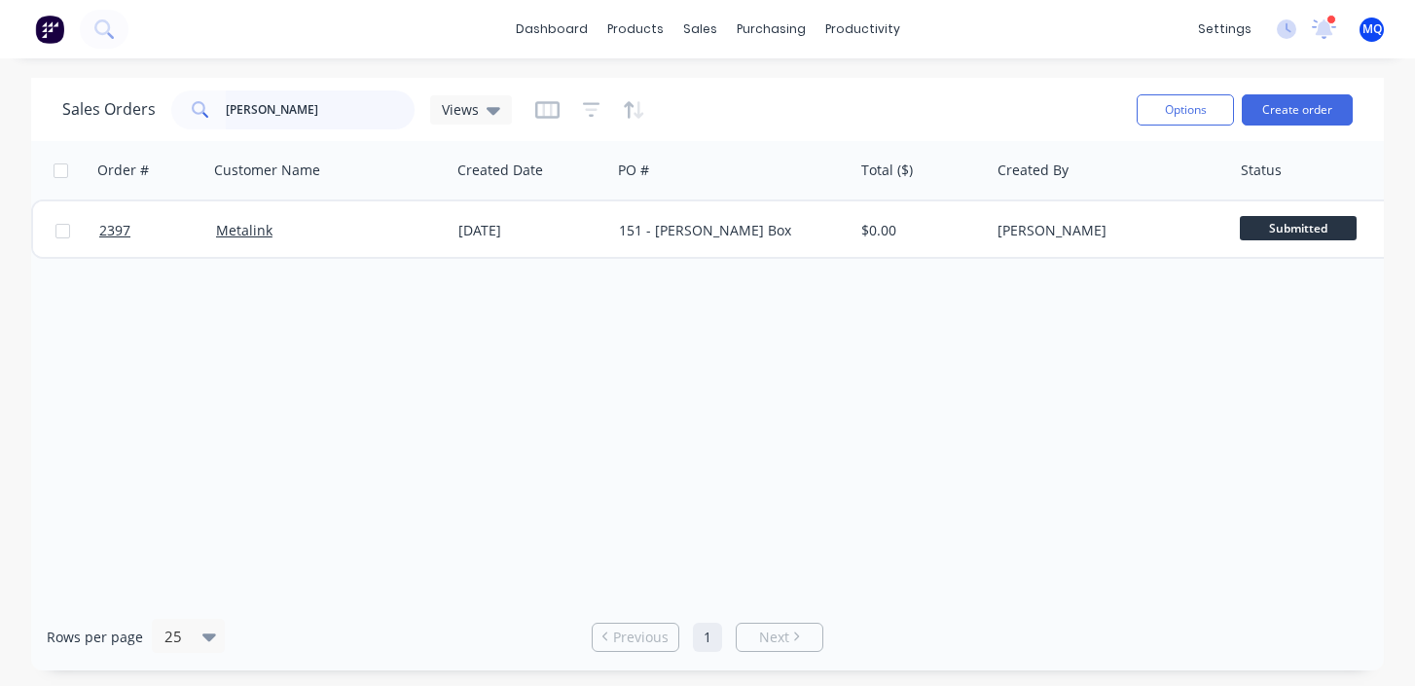
click at [291, 118] on input "[PERSON_NAME]" at bounding box center [321, 109] width 190 height 39
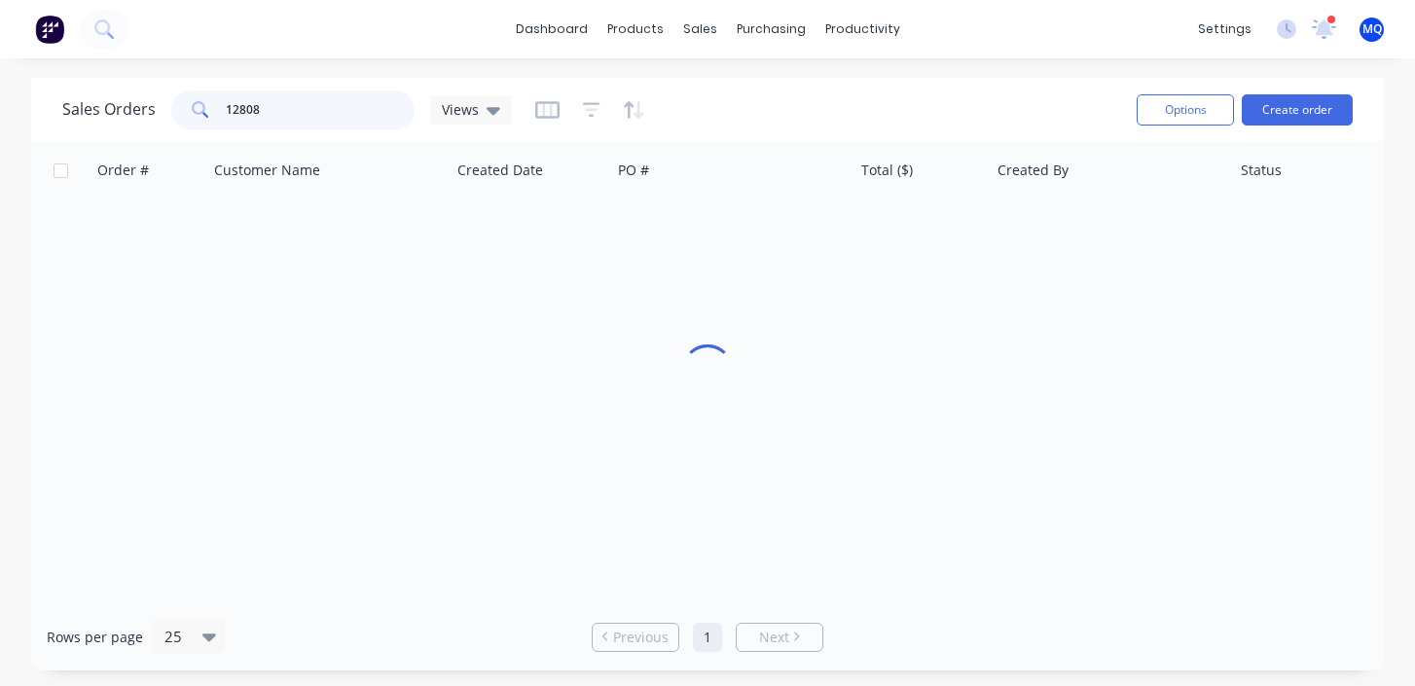
type input "12808"
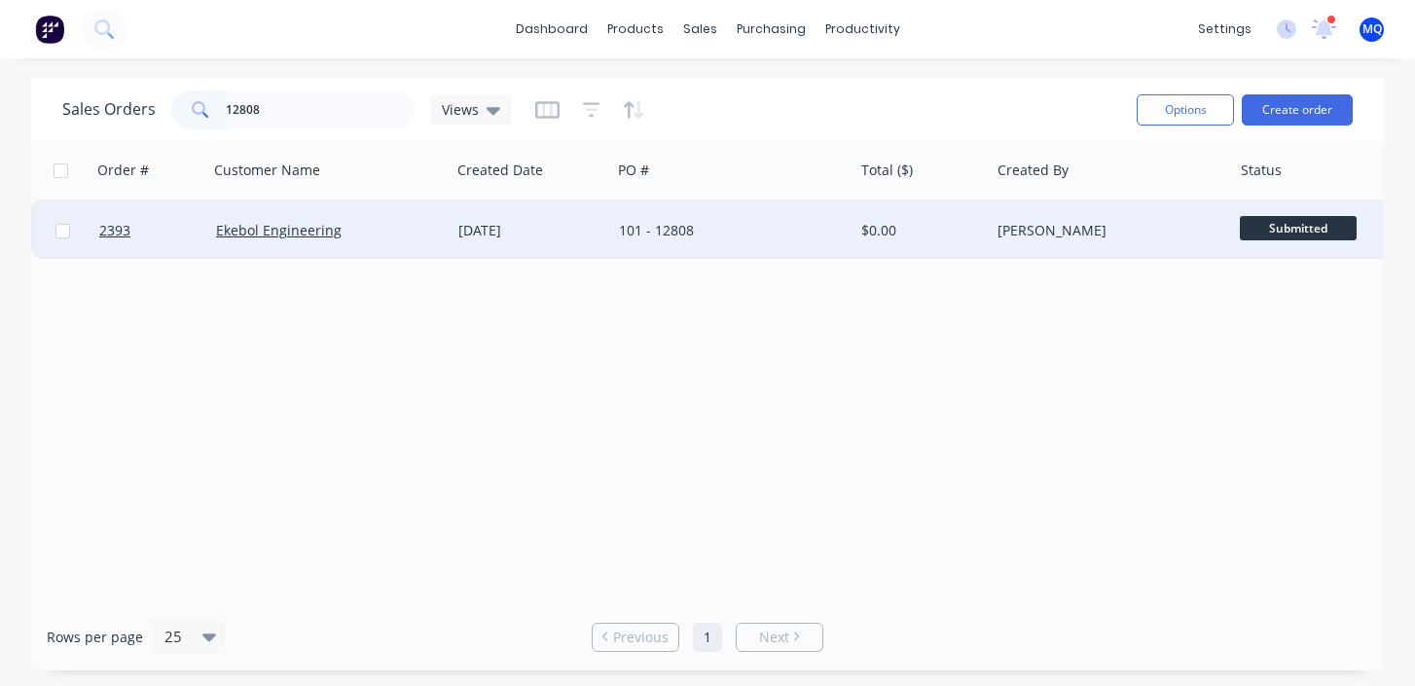
click at [716, 243] on div "101 - 12808" at bounding box center [732, 230] width 242 height 58
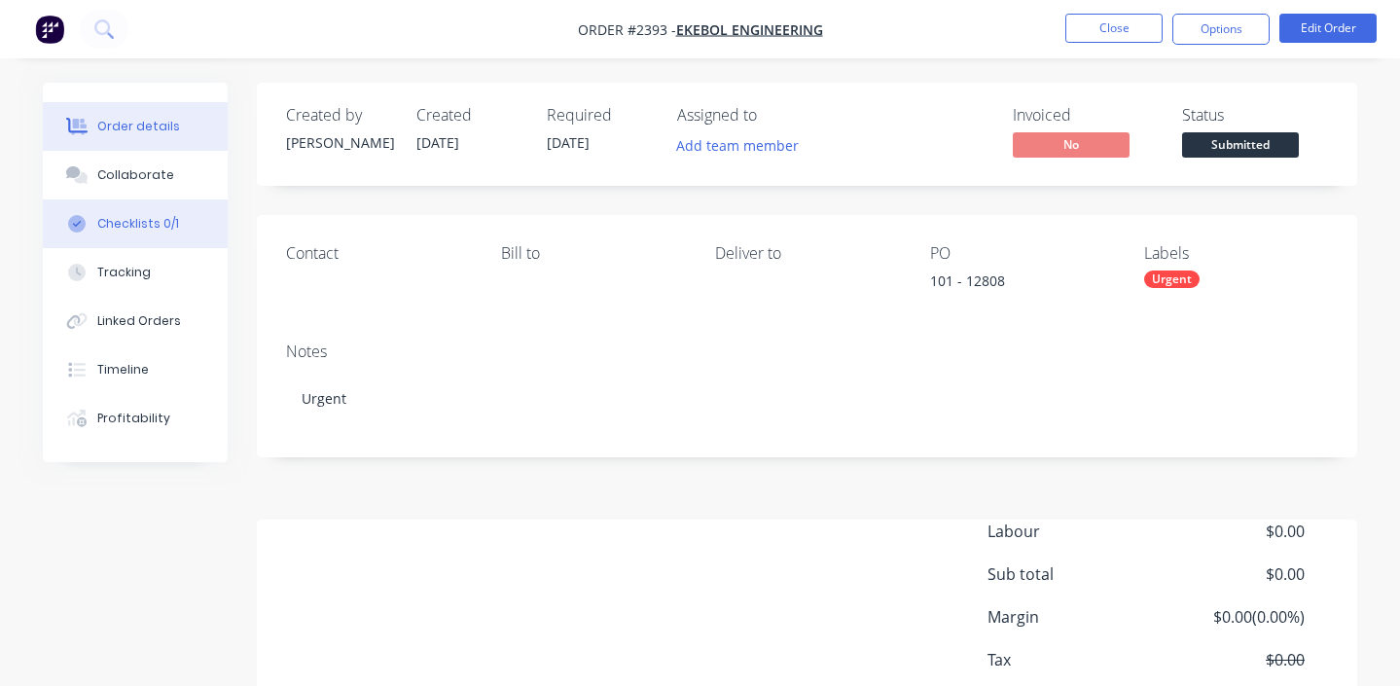
click at [143, 218] on div "Checklists 0/1" at bounding box center [138, 224] width 82 height 18
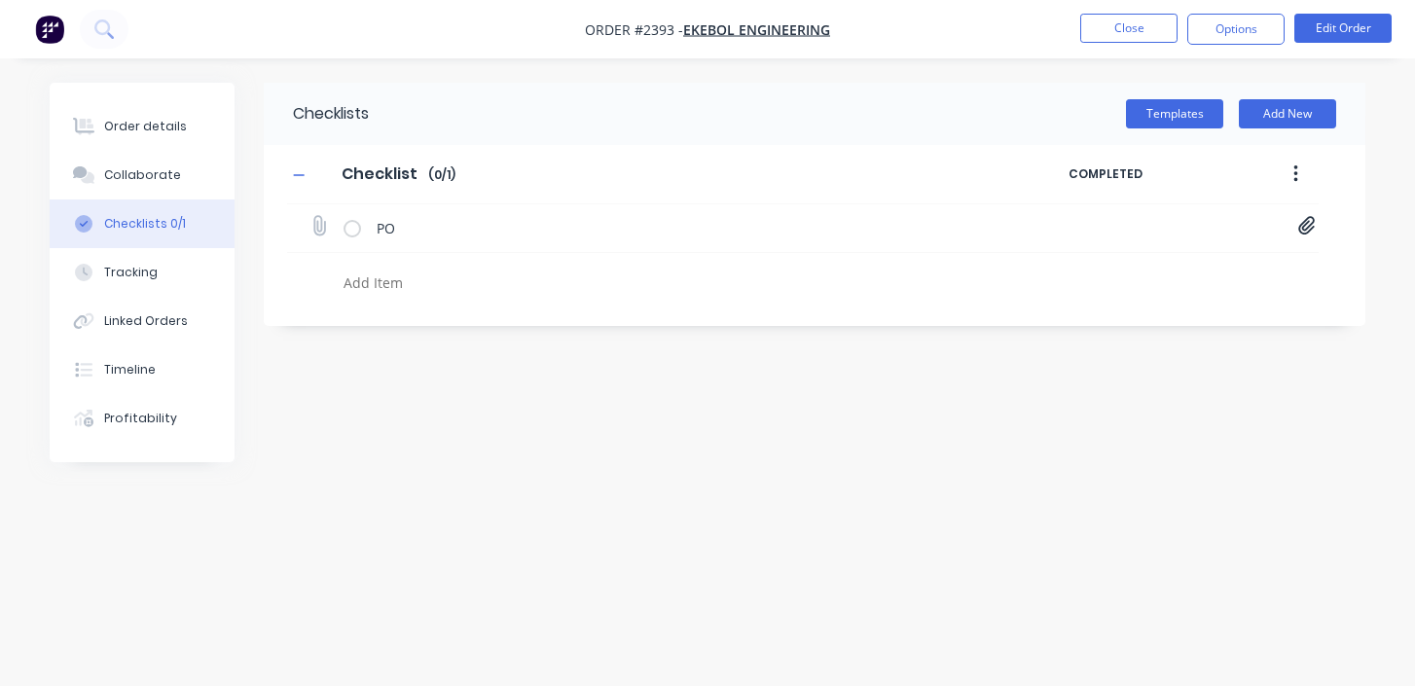
click at [1298, 217] on icon at bounding box center [1307, 225] width 18 height 19
click at [1093, 273] on link "PO Print_EKEBOL - 12808.pdf" at bounding box center [1149, 269] width 227 height 20
click at [190, 138] on button "Order details" at bounding box center [142, 126] width 185 height 49
type textarea "x"
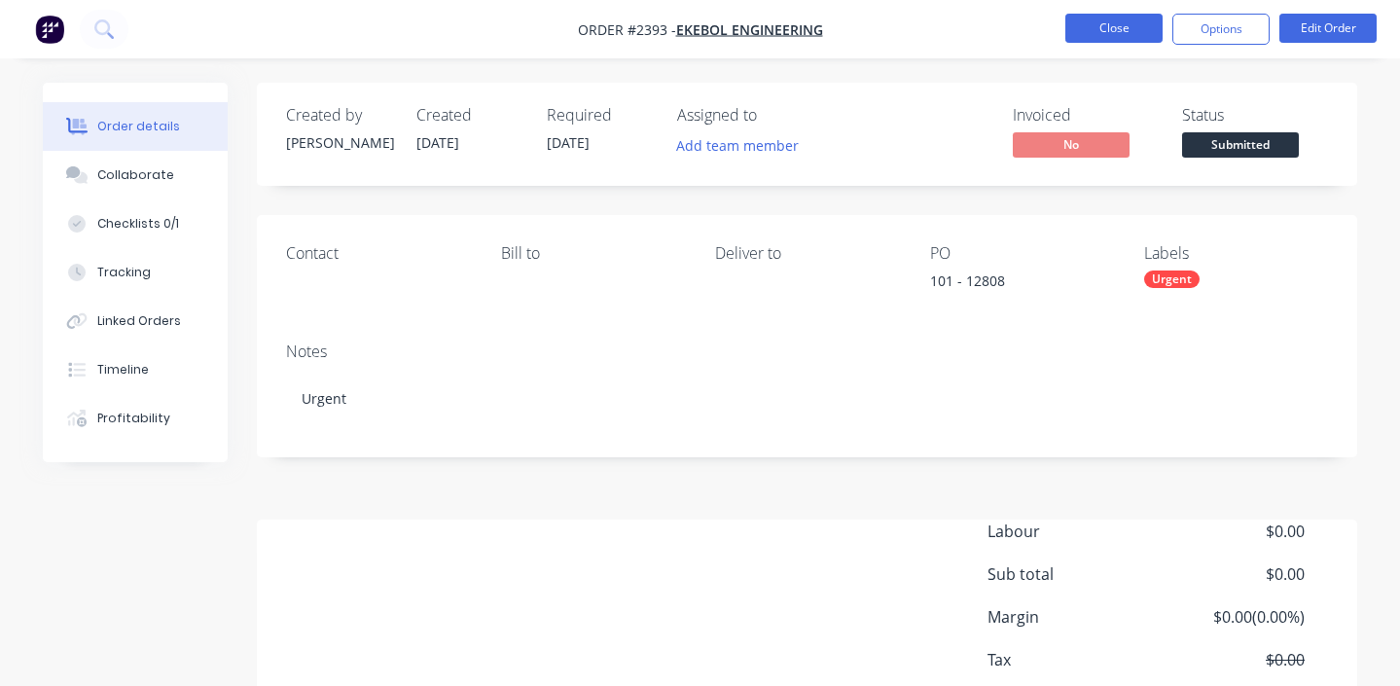
click at [1098, 27] on button "Close" at bounding box center [1113, 28] width 97 height 29
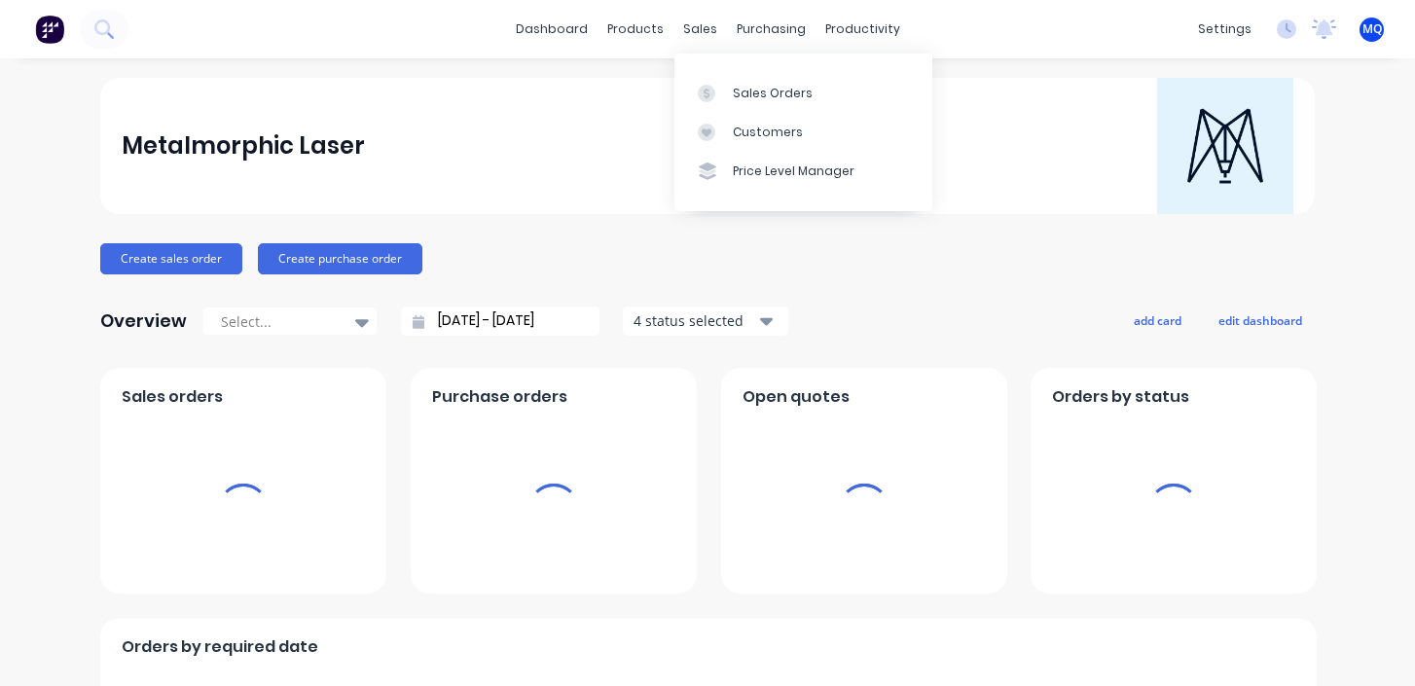
click at [712, 90] on icon at bounding box center [707, 94] width 18 height 18
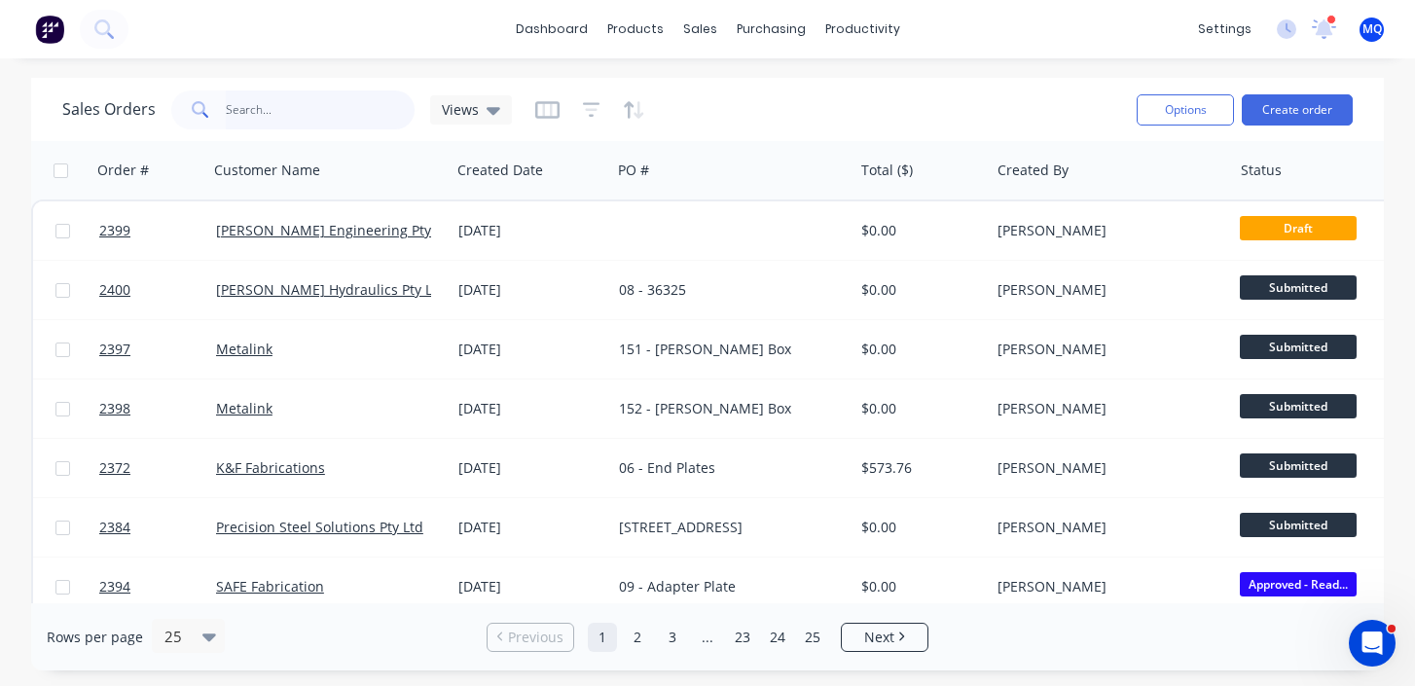
click at [332, 121] on input "text" at bounding box center [321, 109] width 190 height 39
type input "m"
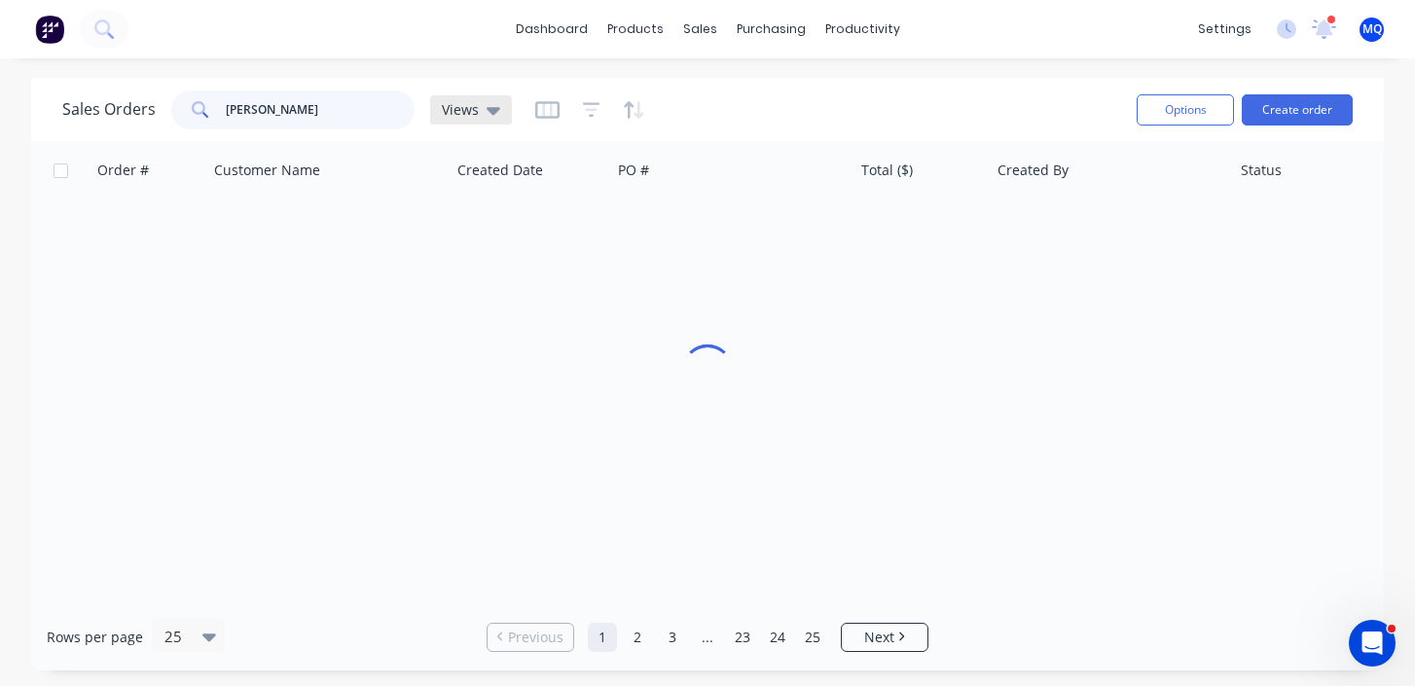
type input "emery"
click at [462, 111] on span "Views" at bounding box center [460, 109] width 37 height 20
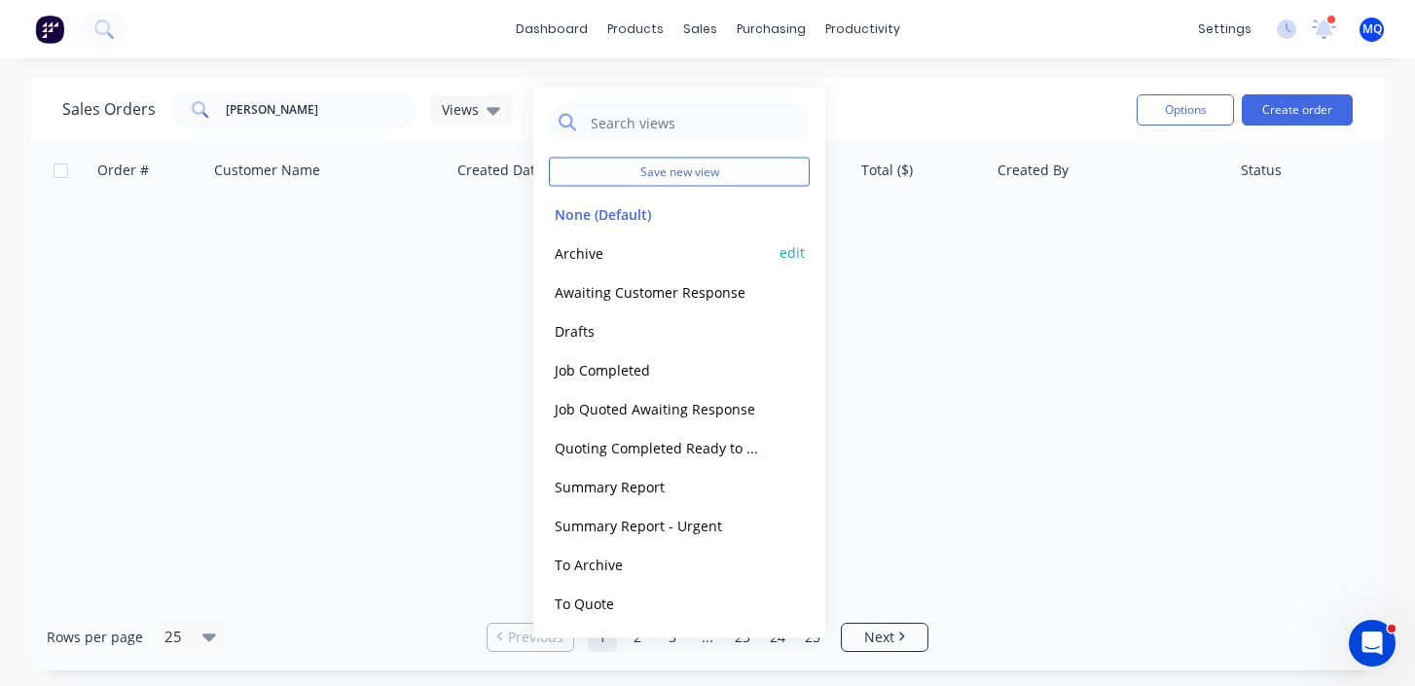
click at [614, 246] on button "Archive" at bounding box center [660, 252] width 222 height 22
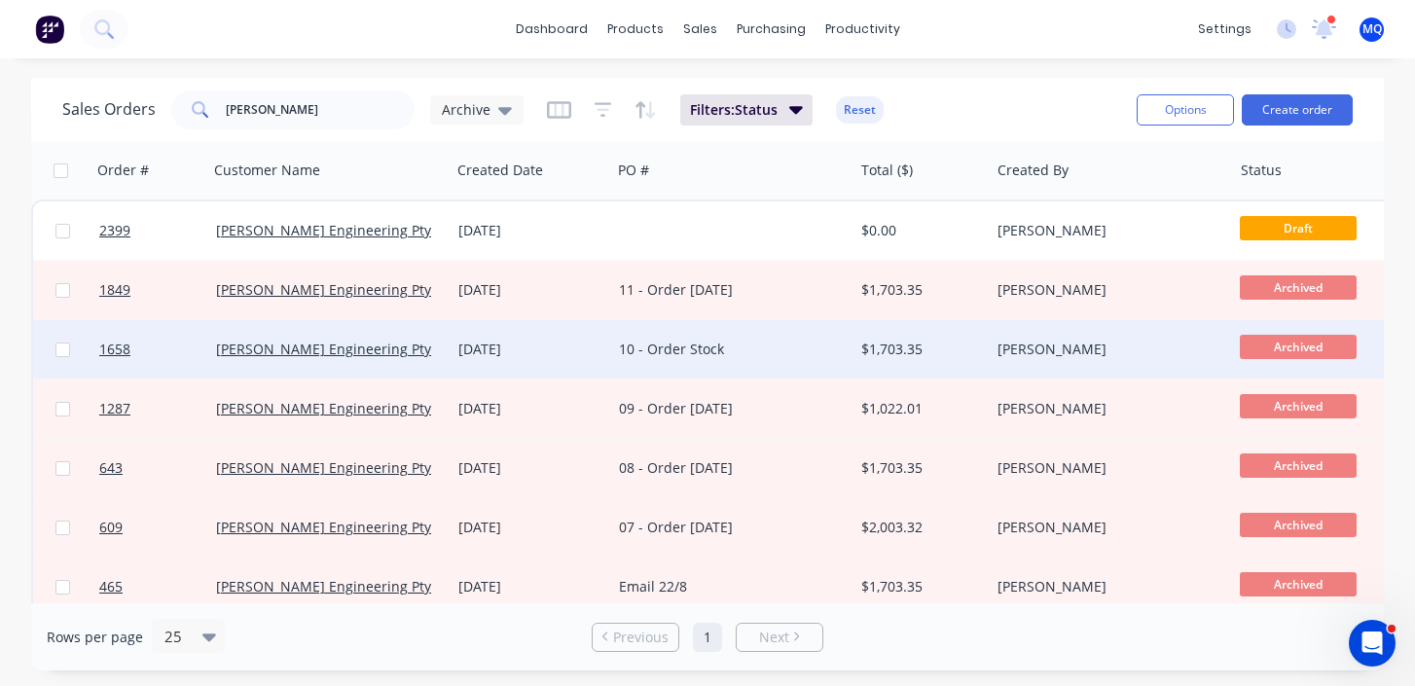
click at [661, 352] on div "10 - Order Stock" at bounding box center [726, 349] width 215 height 19
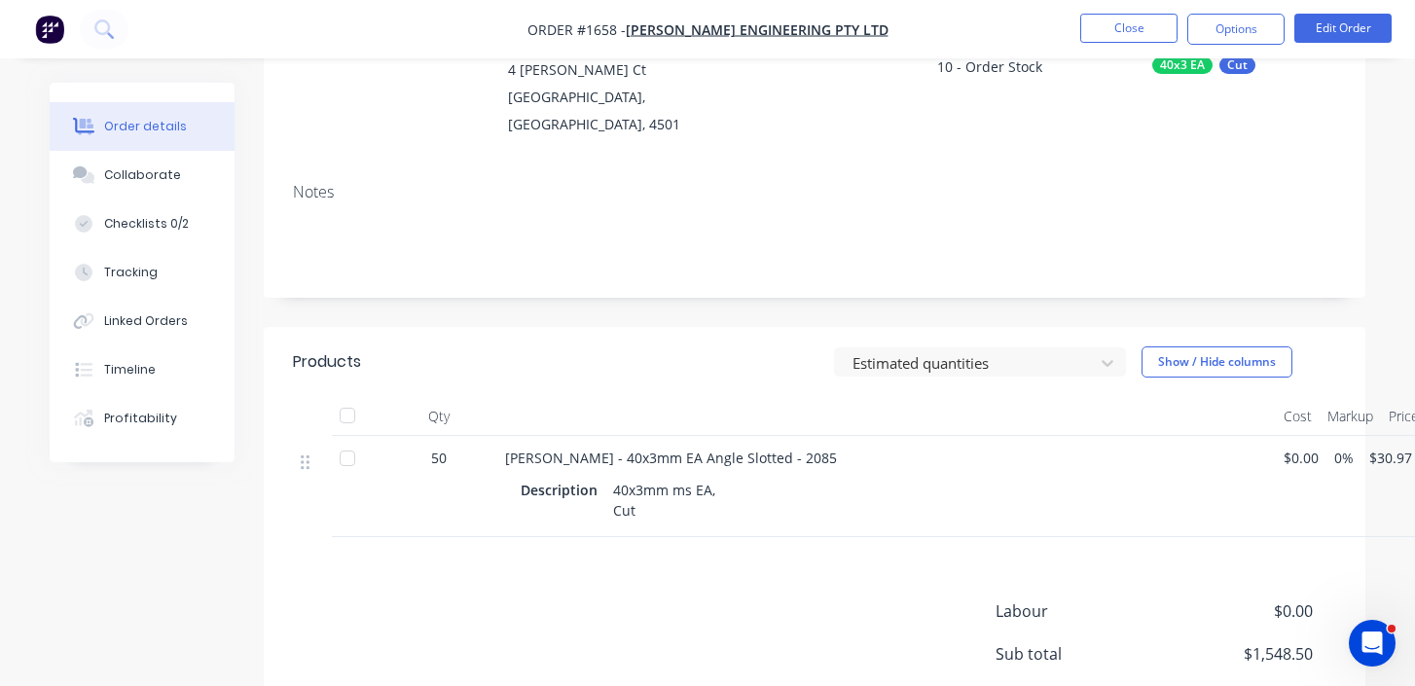
scroll to position [219, 0]
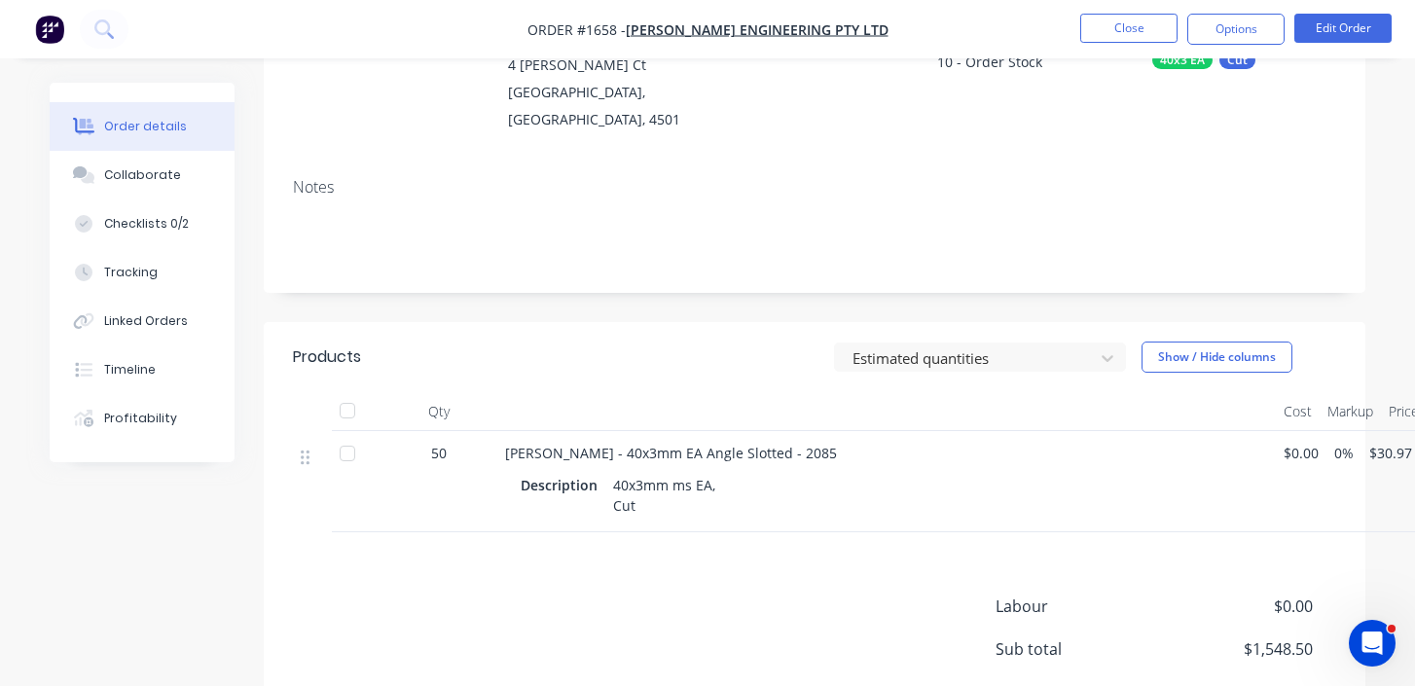
drag, startPoint x: 508, startPoint y: 451, endPoint x: 780, endPoint y: 458, distance: 272.5
click at [780, 458] on div "[PERSON_NAME] - 40x3mm EA Angle Slotted - 2085" at bounding box center [886, 453] width 763 height 20
drag, startPoint x: 509, startPoint y: 456, endPoint x: 732, endPoint y: 445, distance: 223.1
click at [732, 445] on span "[PERSON_NAME] - 40x3mm EA Angle Slotted - 2085" at bounding box center [671, 453] width 332 height 18
click at [672, 410] on div at bounding box center [886, 411] width 778 height 39
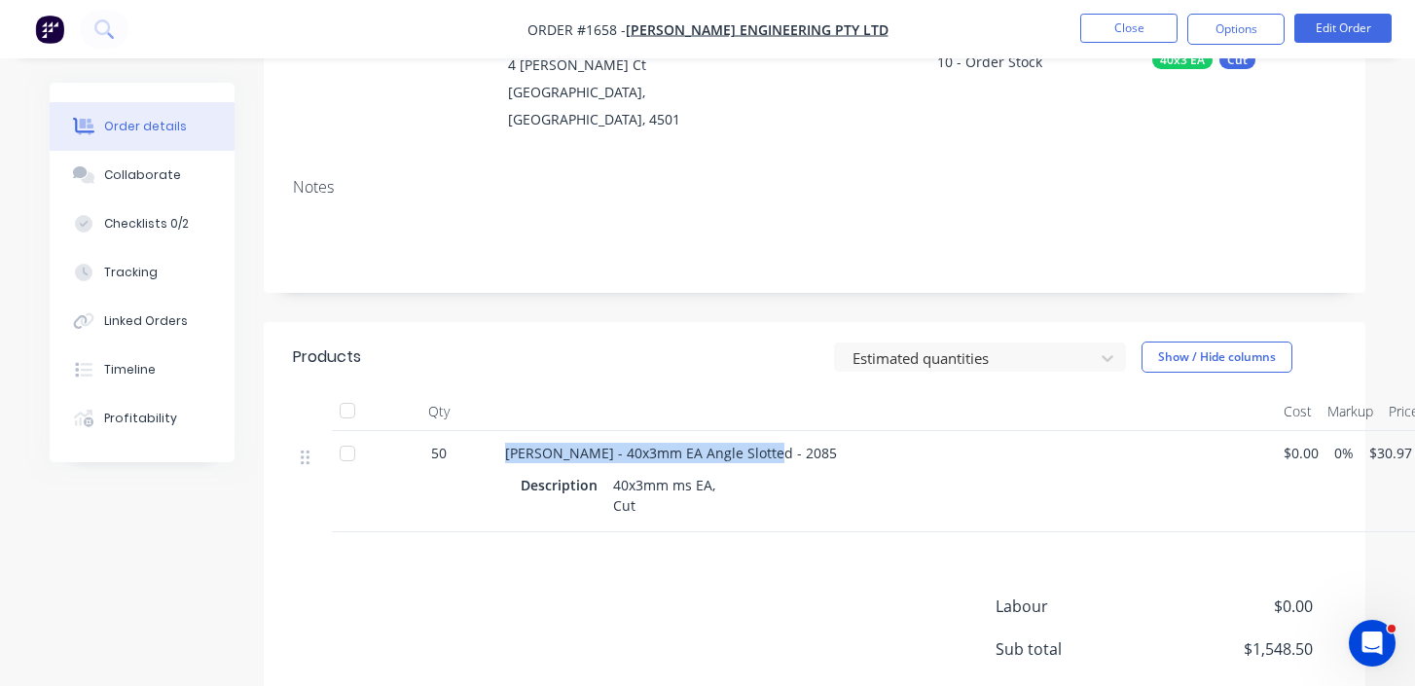
drag, startPoint x: 505, startPoint y: 453, endPoint x: 817, endPoint y: 461, distance: 312.4
click at [817, 461] on div "[PERSON_NAME] - 40x3mm EA Angle Slotted - 2085" at bounding box center [886, 453] width 763 height 20
copy span "[PERSON_NAME] - 40x3mm EA Angle Slotted - 2085"
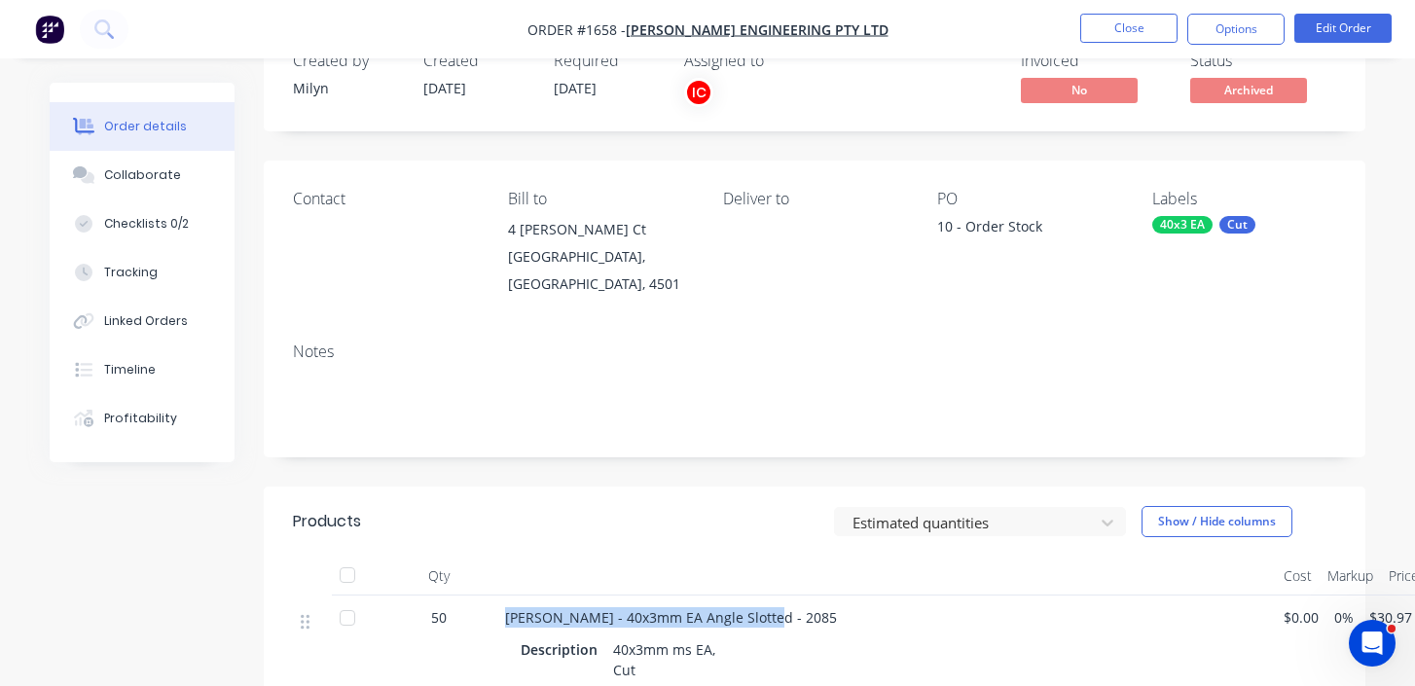
scroll to position [55, 0]
click at [182, 178] on button "Collaborate" at bounding box center [142, 175] width 185 height 49
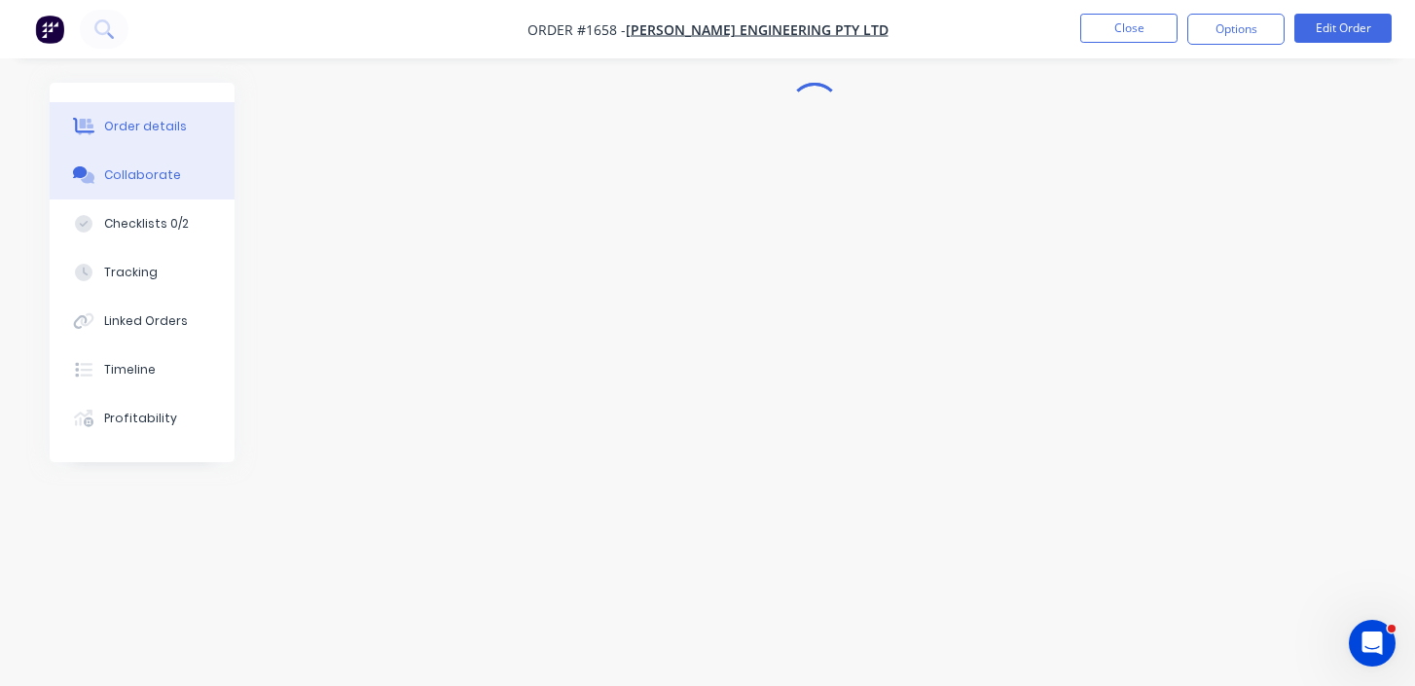
click at [173, 125] on div "Order details" at bounding box center [145, 127] width 83 height 18
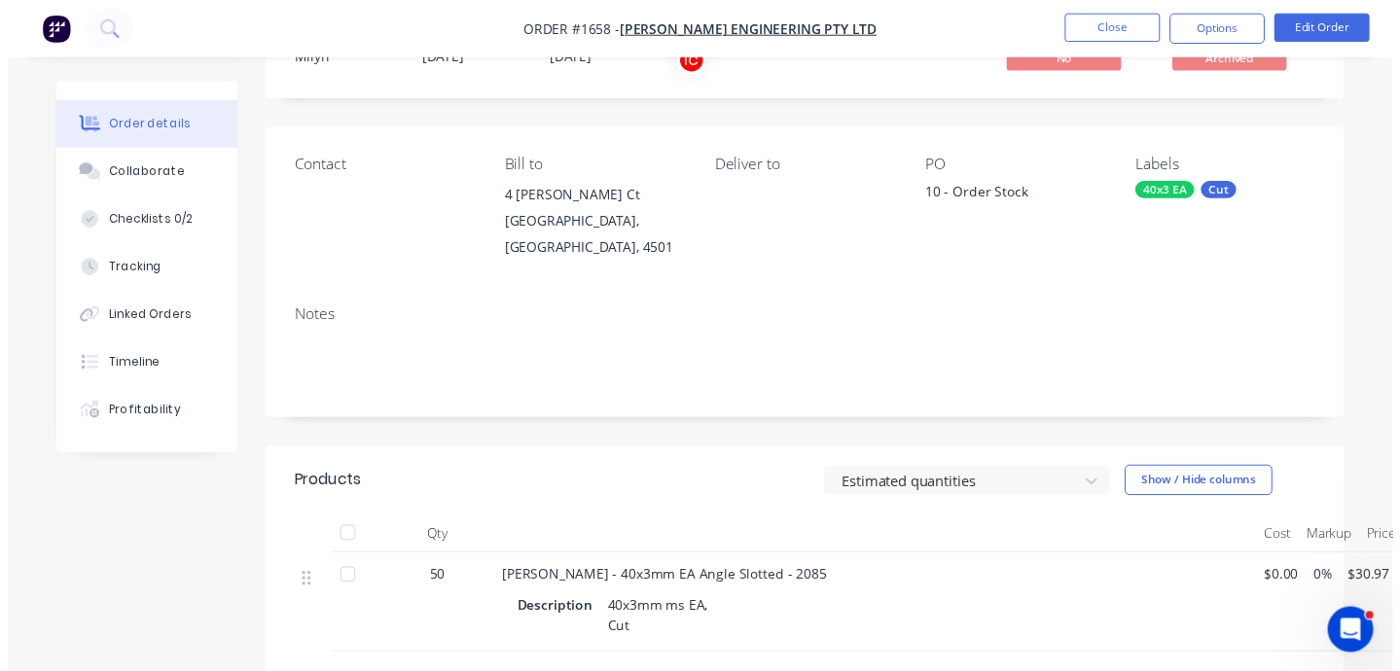
scroll to position [118, 0]
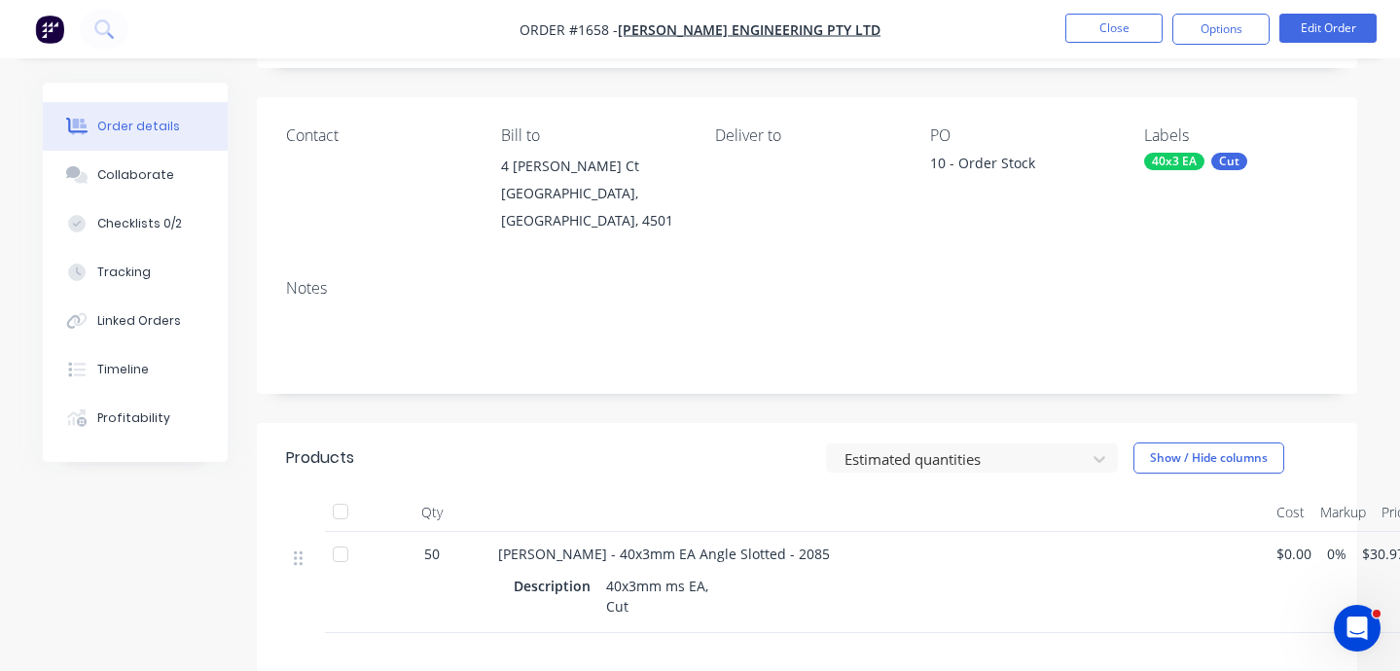
click at [955, 221] on div "PO 10 - Order Stock" at bounding box center [1022, 180] width 184 height 108
click at [1109, 9] on nav "Order #1658 - Emery Engineering Pty Ltd Close Options Edit Order" at bounding box center [700, 29] width 1400 height 58
click at [1091, 45] on nav "Order #1658 - Emery Engineering Pty Ltd Close Options Edit Order" at bounding box center [700, 29] width 1400 height 58
click at [1113, 26] on button "Close" at bounding box center [1113, 28] width 97 height 29
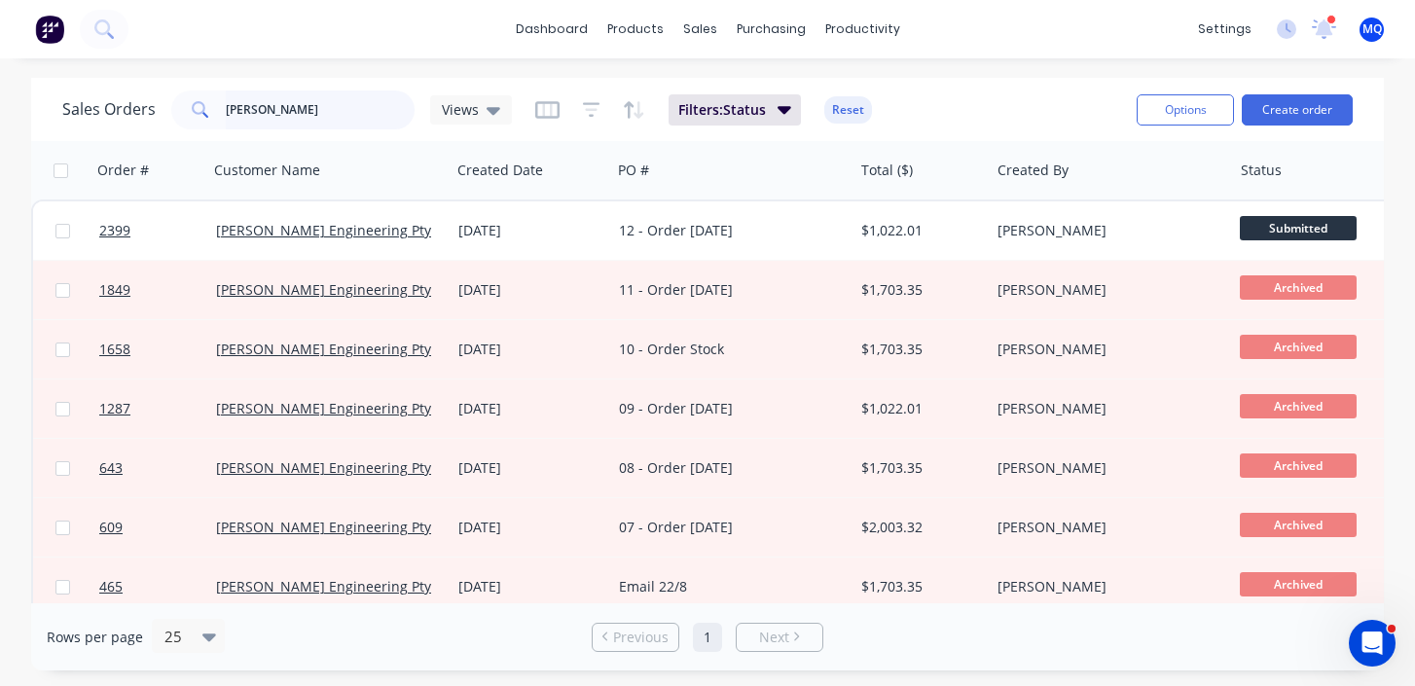
click at [330, 108] on input "emery" at bounding box center [321, 109] width 190 height 39
type input "12808"
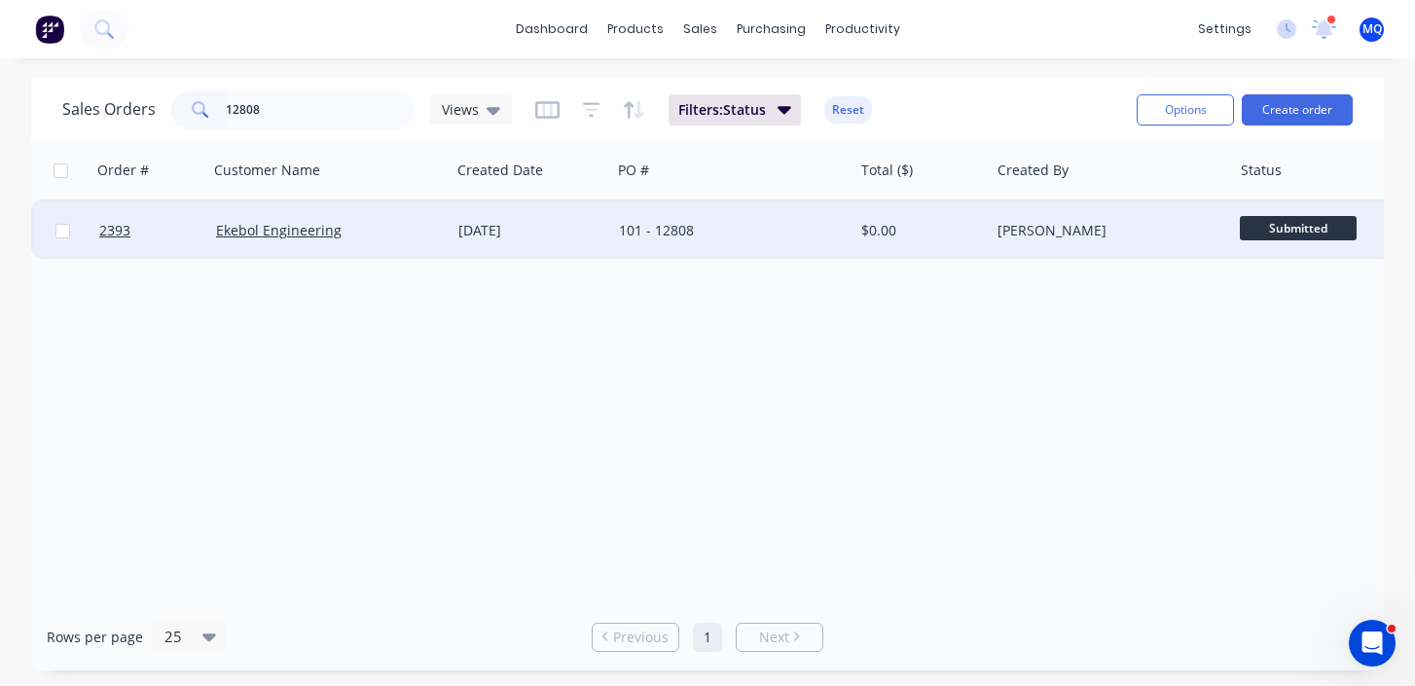
click at [400, 216] on div "Ekebol Engineering" at bounding box center [329, 230] width 242 height 58
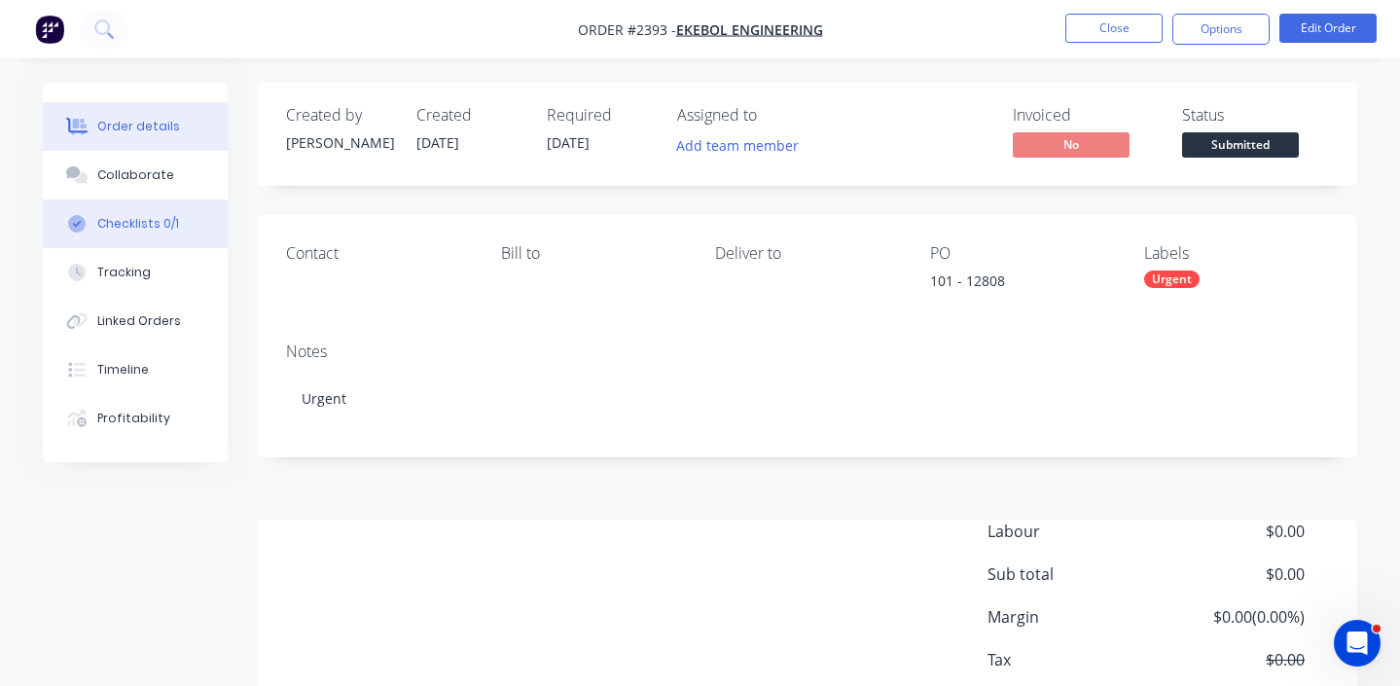
click at [207, 232] on button "Checklists 0/1" at bounding box center [135, 223] width 185 height 49
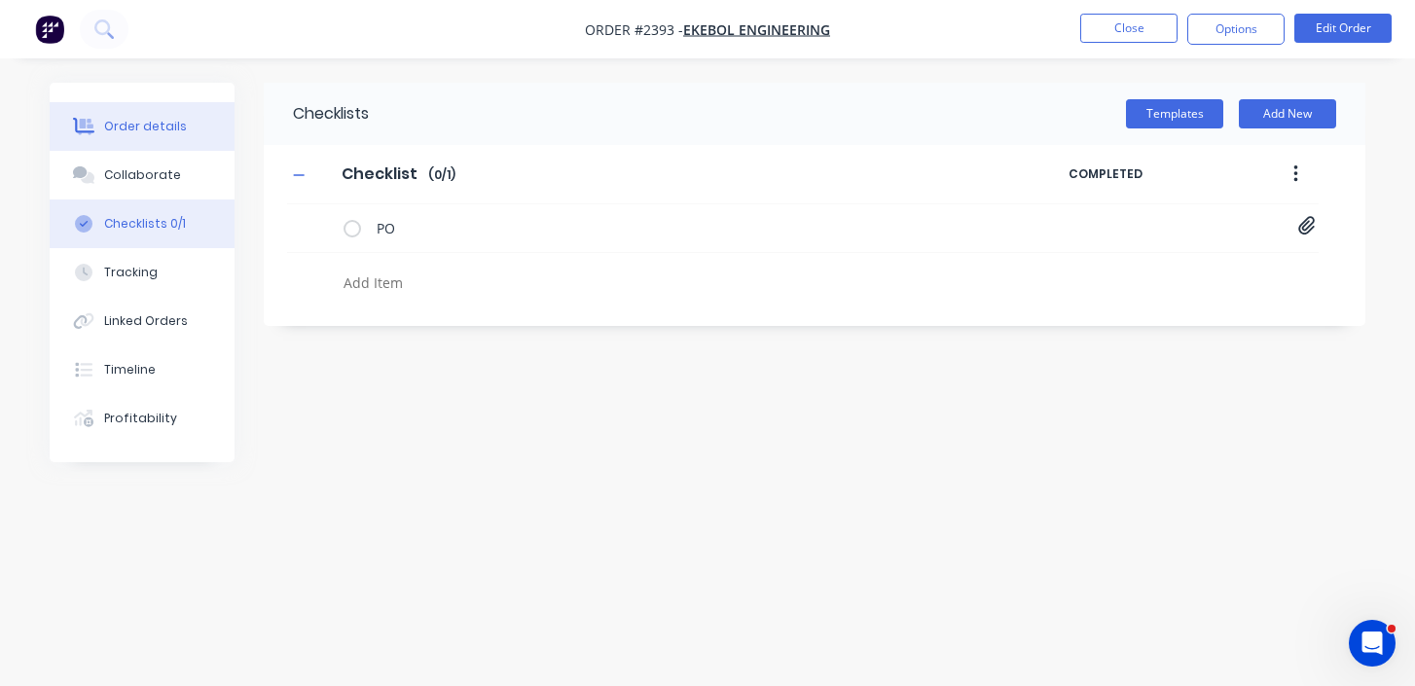
click at [204, 125] on button "Order details" at bounding box center [142, 126] width 185 height 49
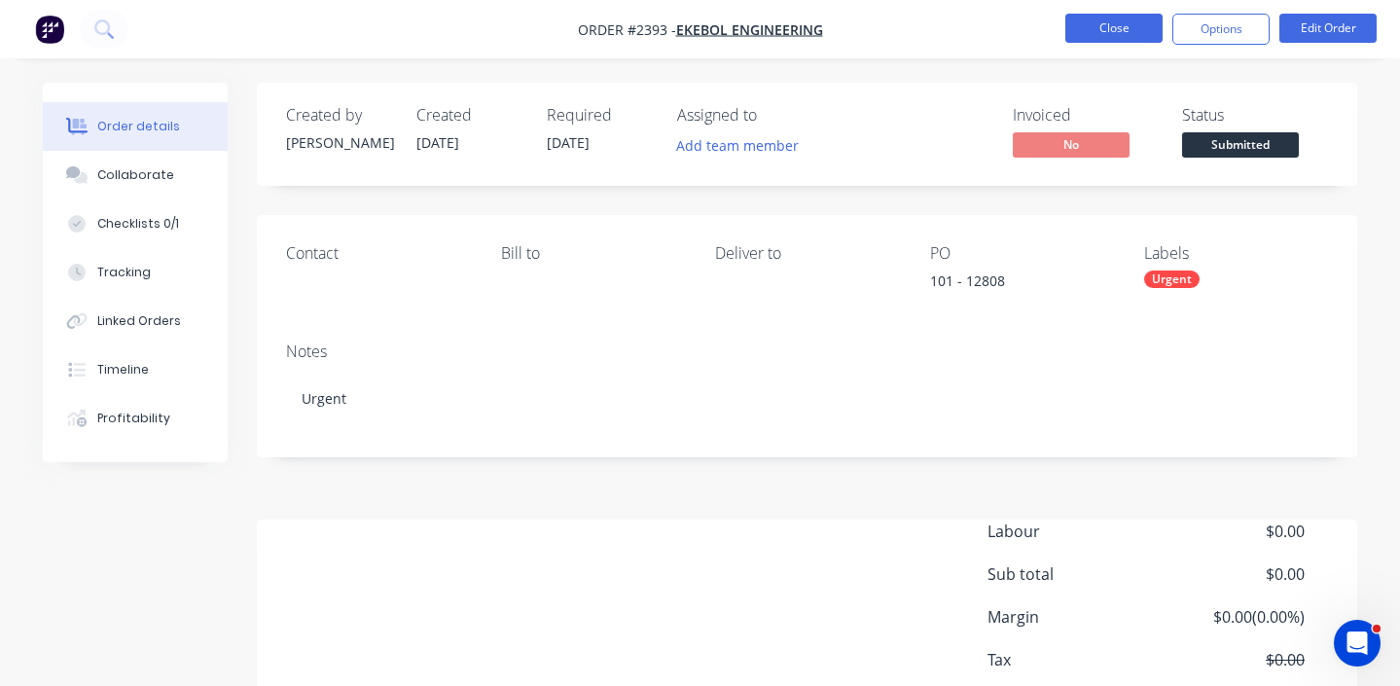
click at [1081, 25] on button "Close" at bounding box center [1113, 28] width 97 height 29
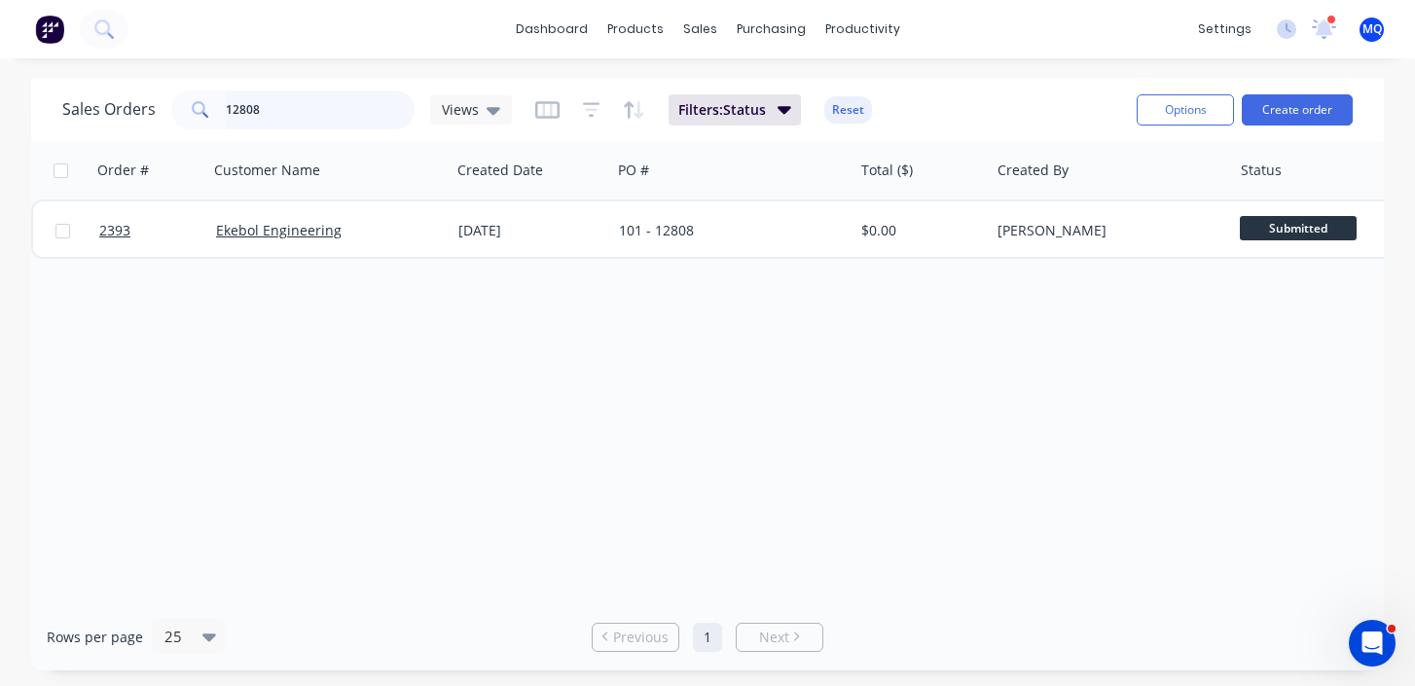
click at [316, 128] on input "12808" at bounding box center [321, 109] width 190 height 39
type input "raider"
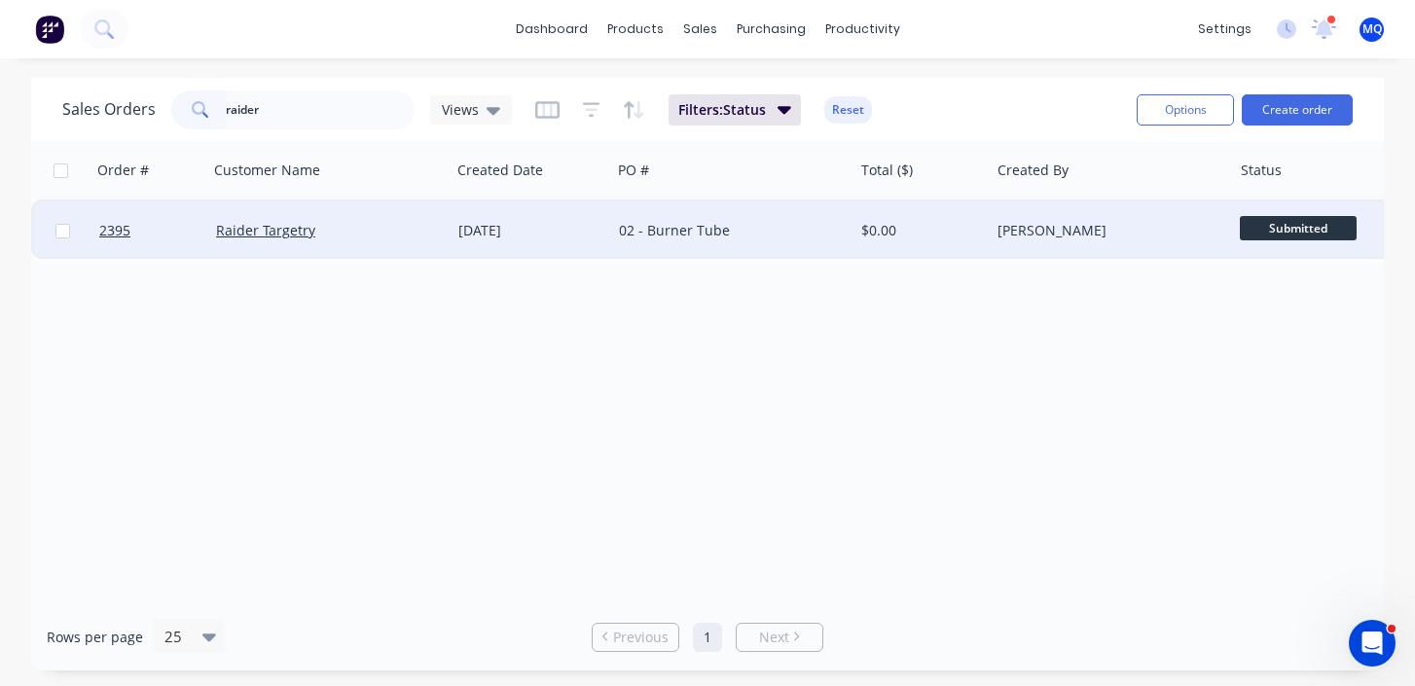
click at [349, 227] on div "Raider Targetry" at bounding box center [323, 230] width 215 height 19
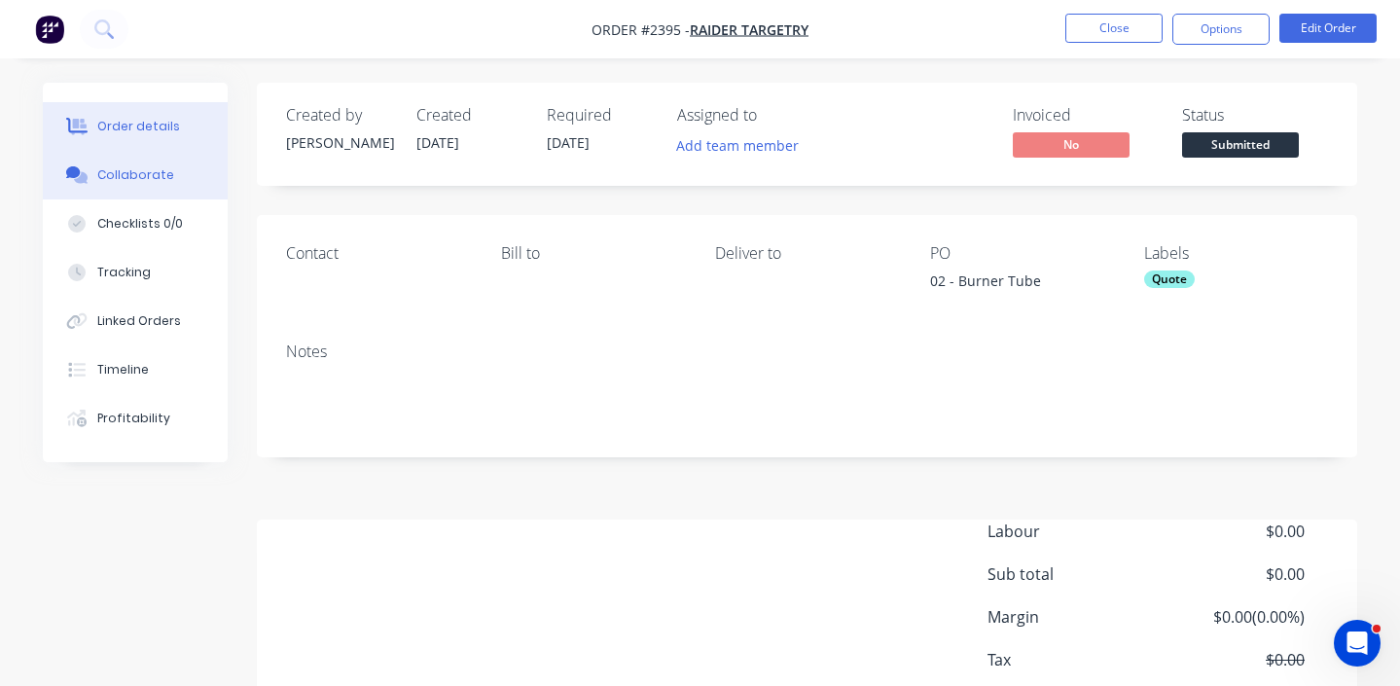
click at [153, 158] on button "Collaborate" at bounding box center [135, 175] width 185 height 49
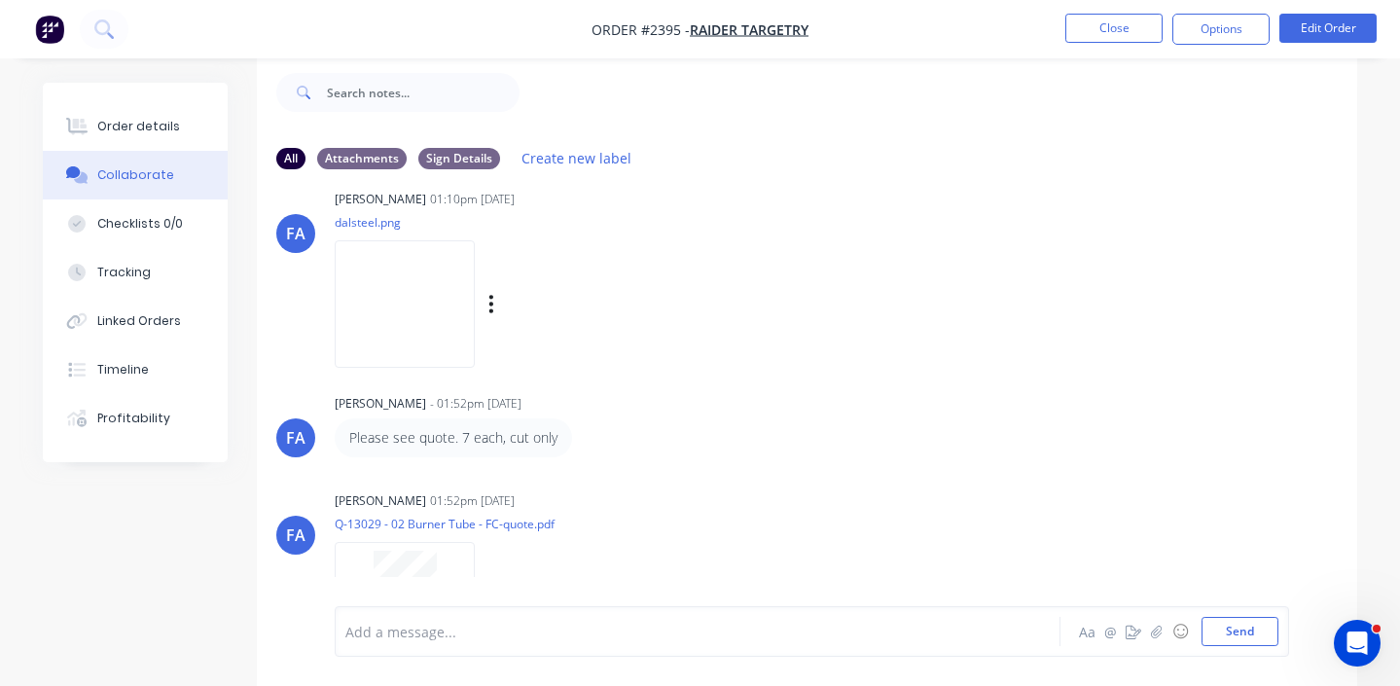
scroll to position [428, 0]
click at [474, 287] on img at bounding box center [405, 304] width 140 height 127
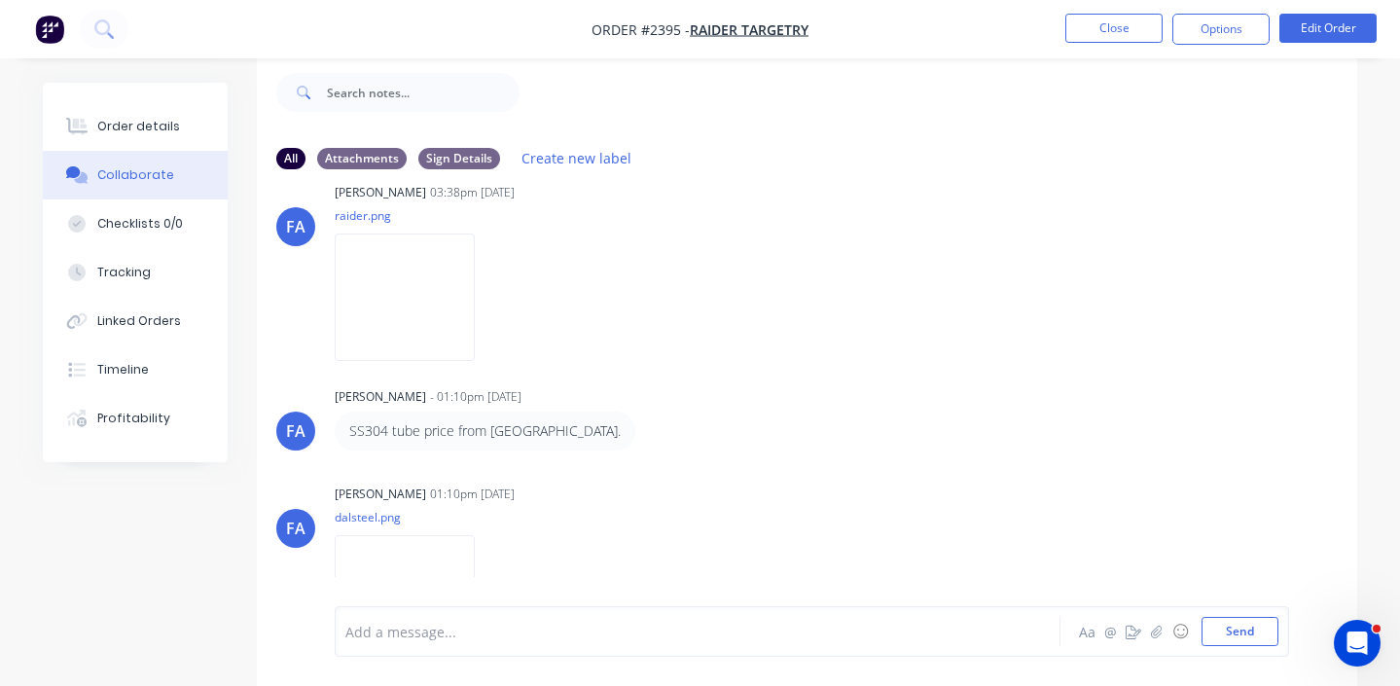
scroll to position [0, 0]
